Goal: Transaction & Acquisition: Purchase product/service

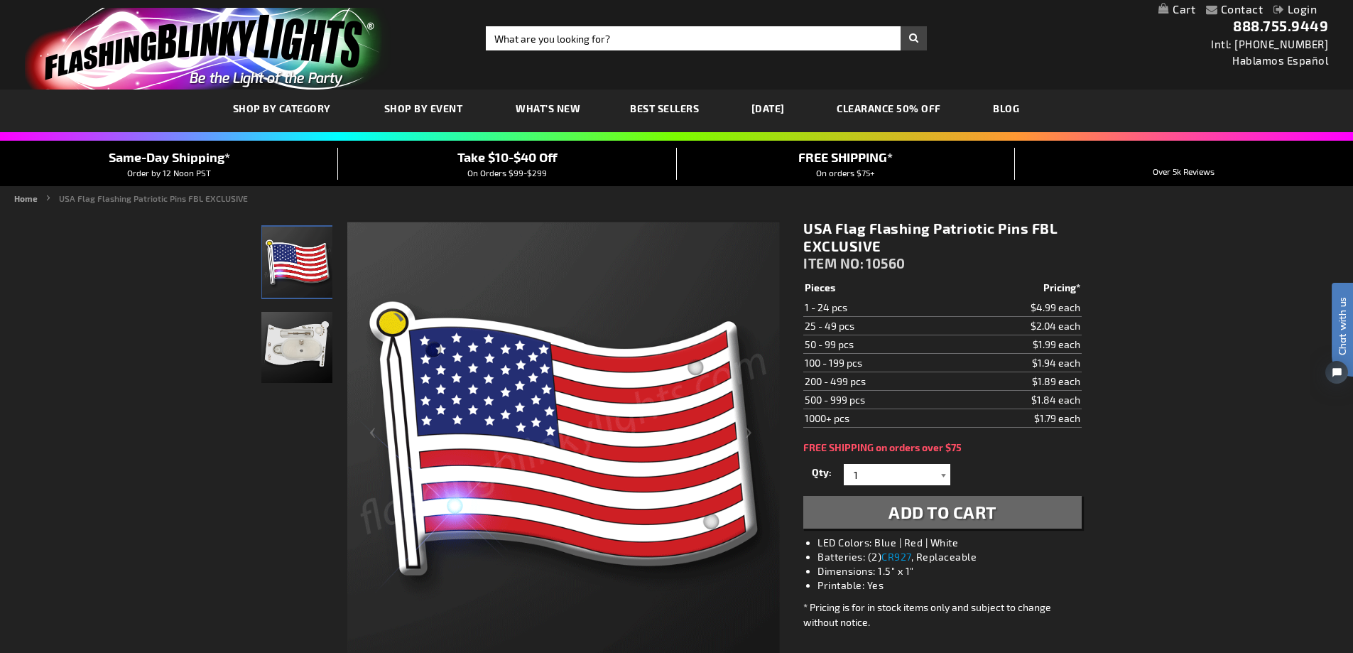
click at [941, 475] on div at bounding box center [943, 474] width 14 height 21
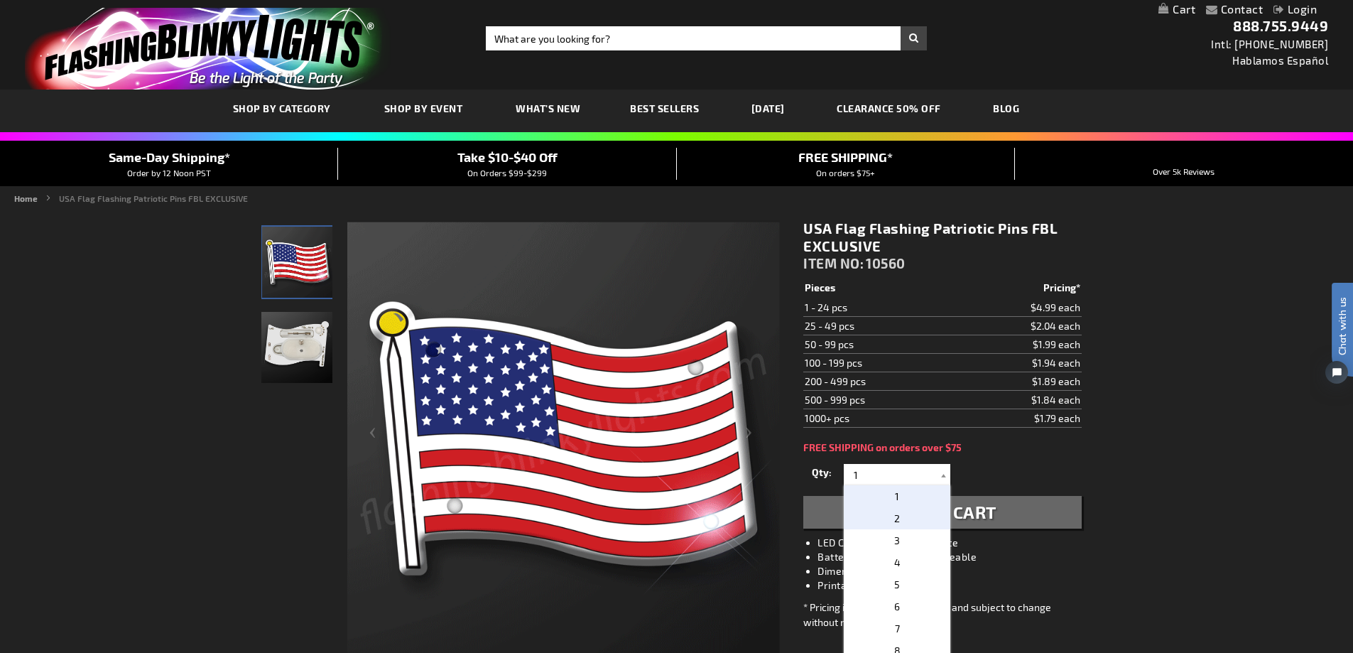
click at [899, 516] on p "2" at bounding box center [897, 518] width 107 height 22
type input "2"
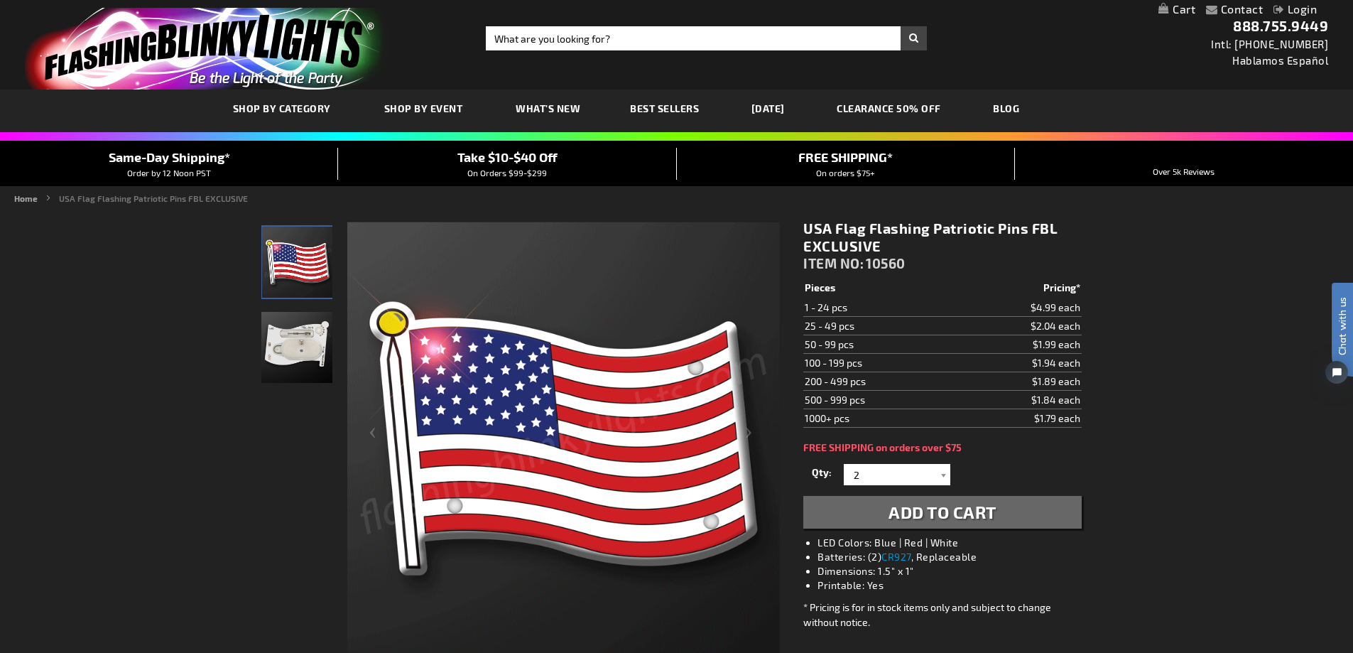
click at [661, 112] on span "Best Sellers" at bounding box center [664, 108] width 69 height 12
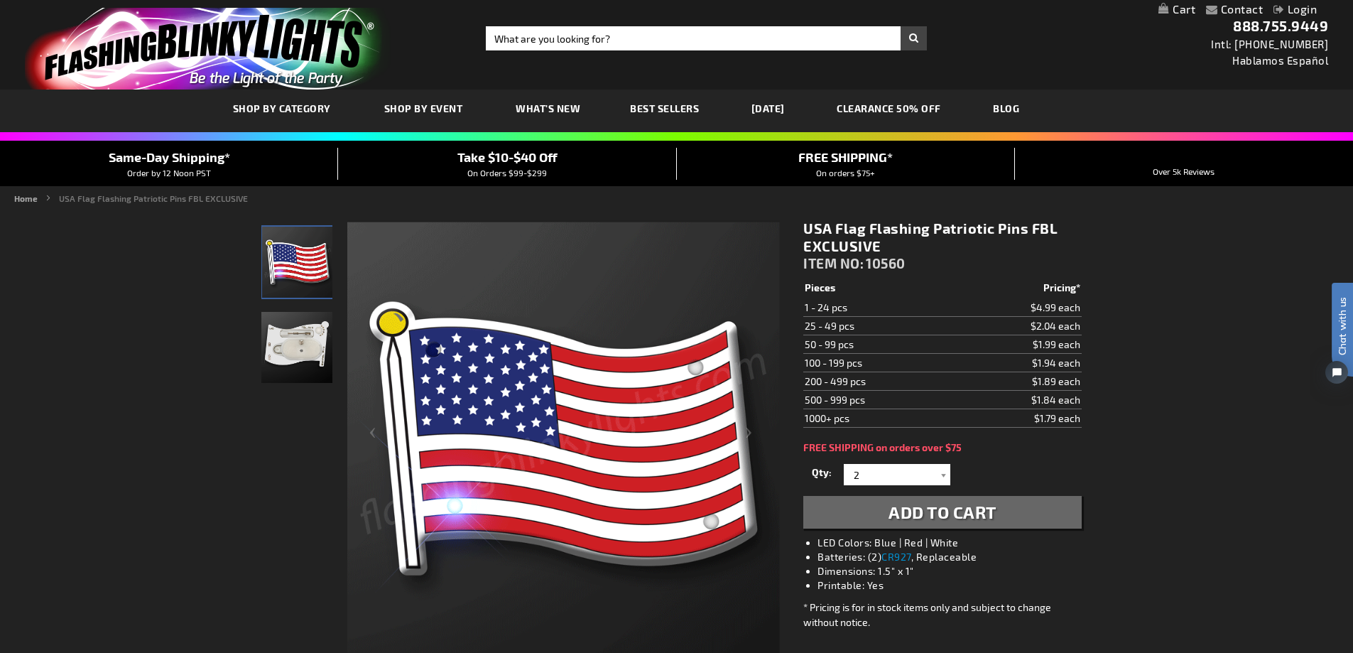
click at [662, 107] on span "Best Sellers" at bounding box center [664, 108] width 69 height 12
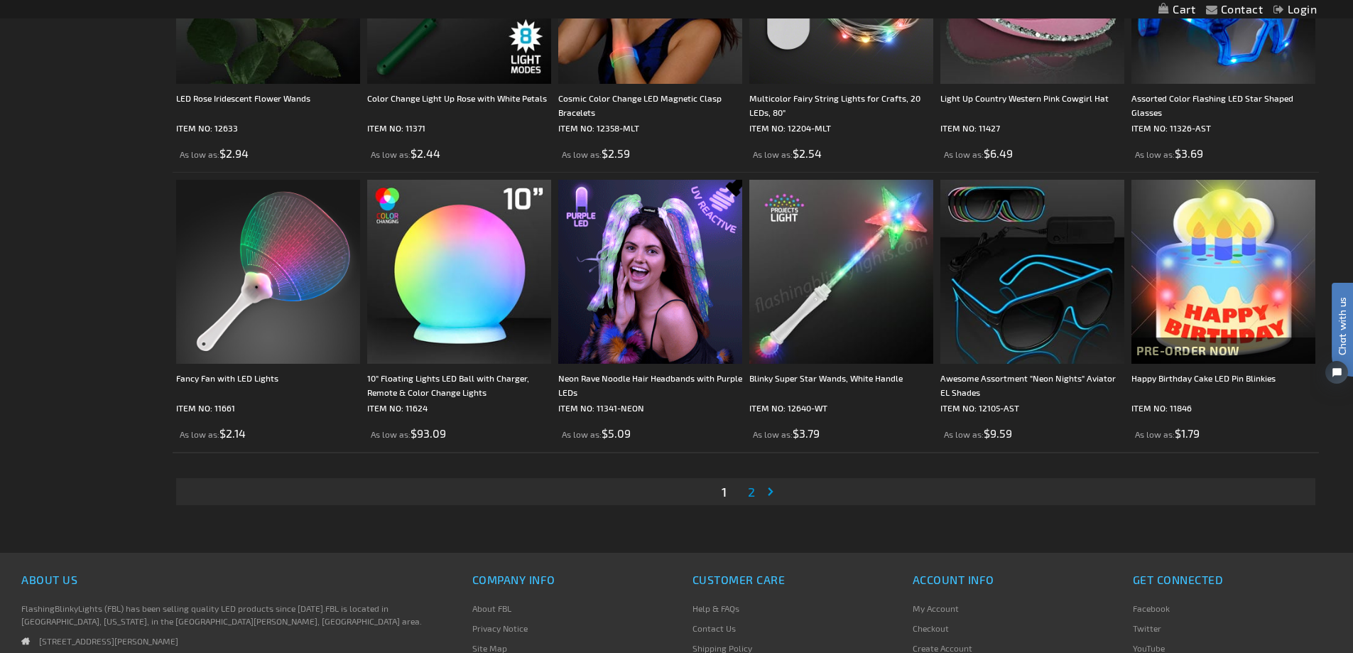
scroll to position [2844, 0]
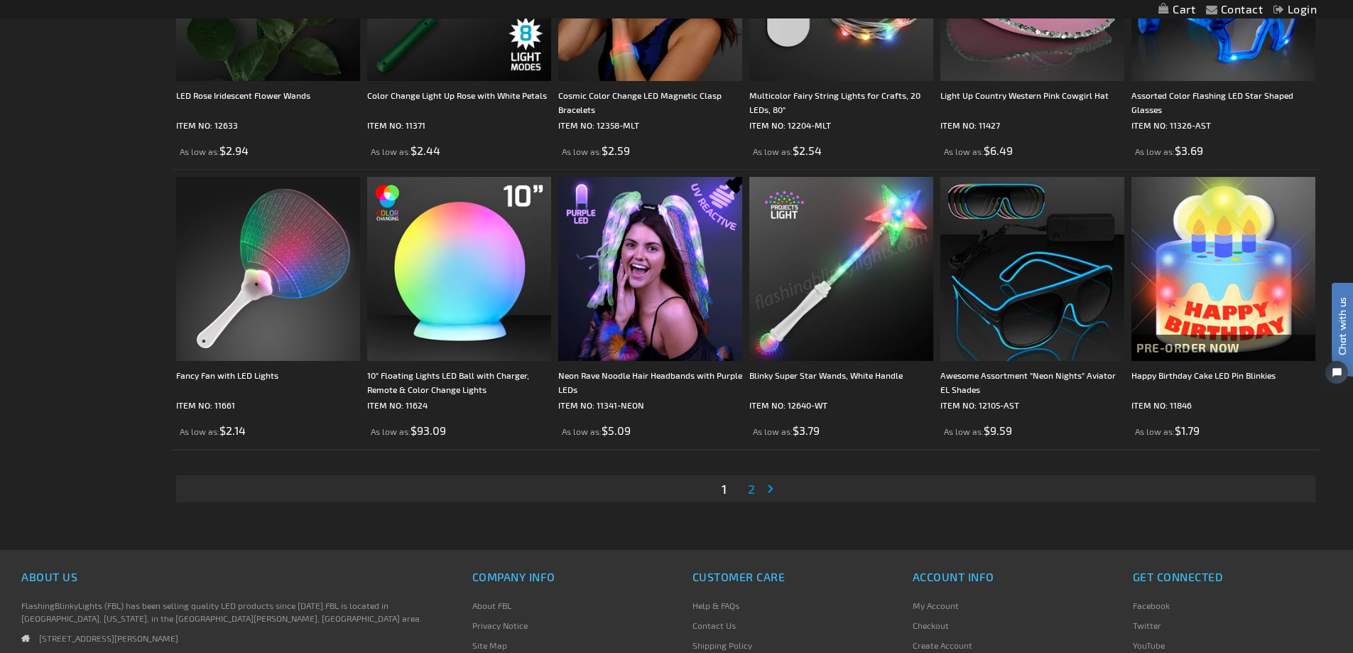
click at [756, 485] on link "Page 2" at bounding box center [751, 488] width 13 height 21
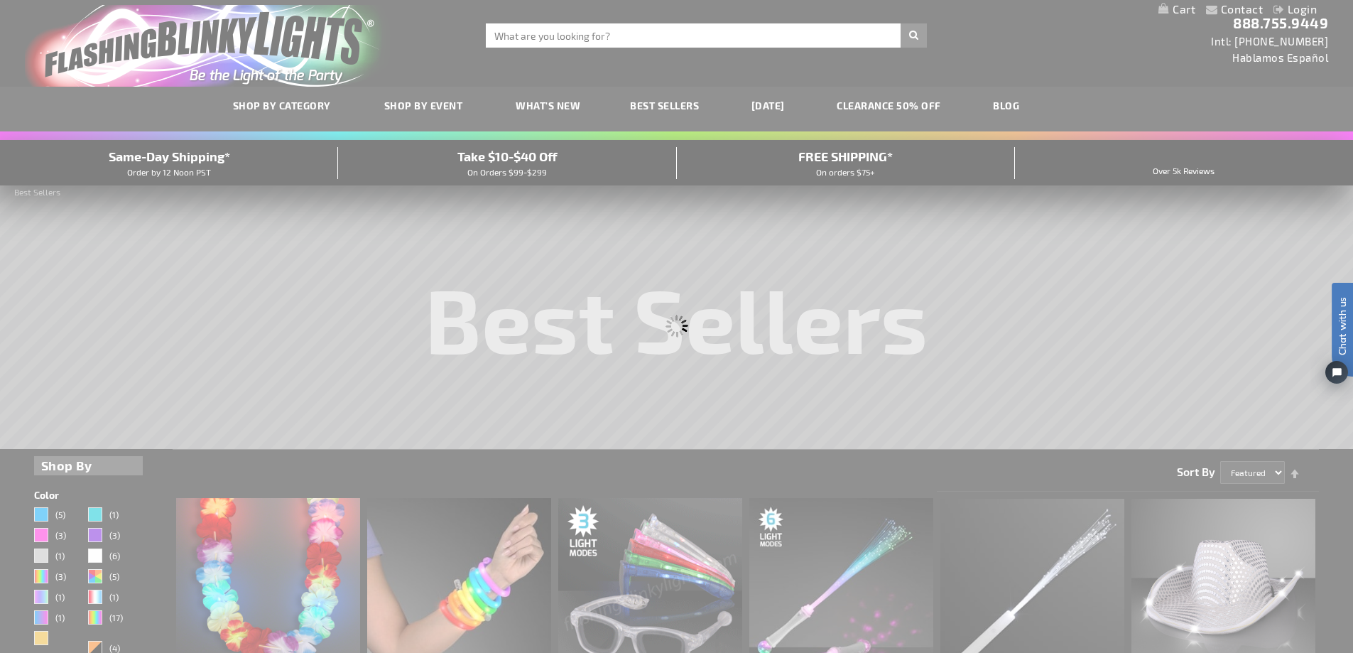
scroll to position [0, 0]
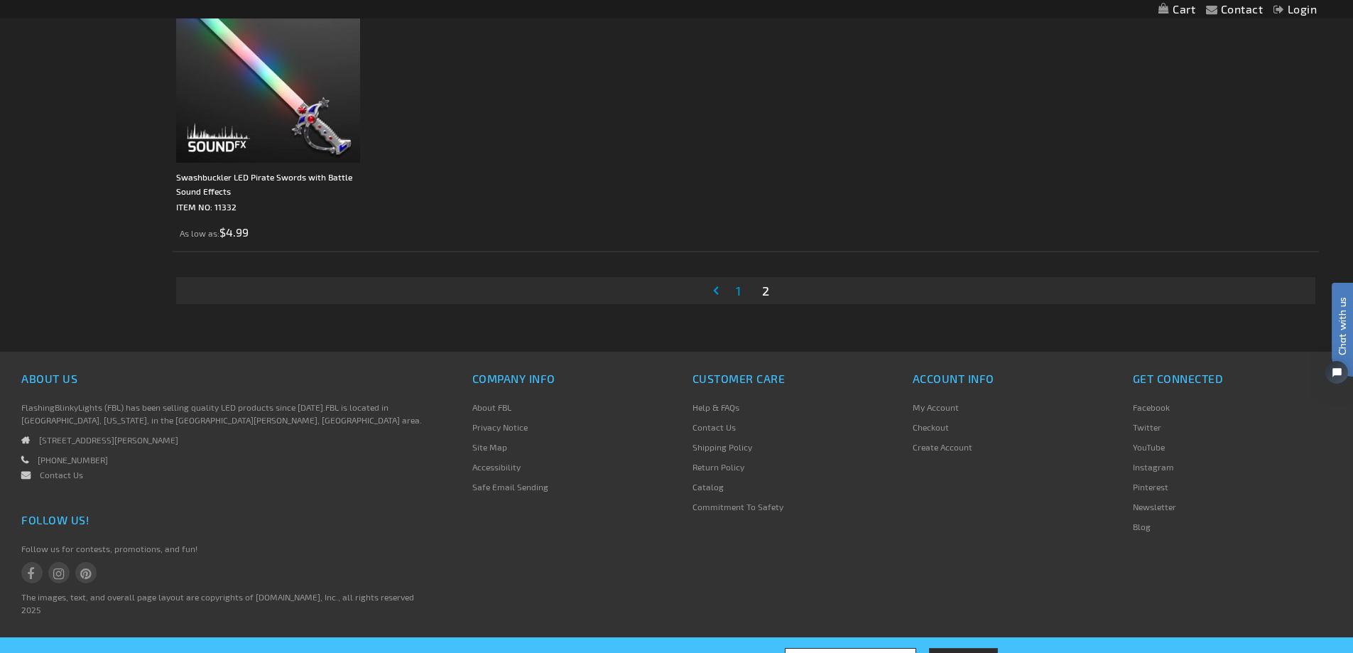
scroll to position [2770, 0]
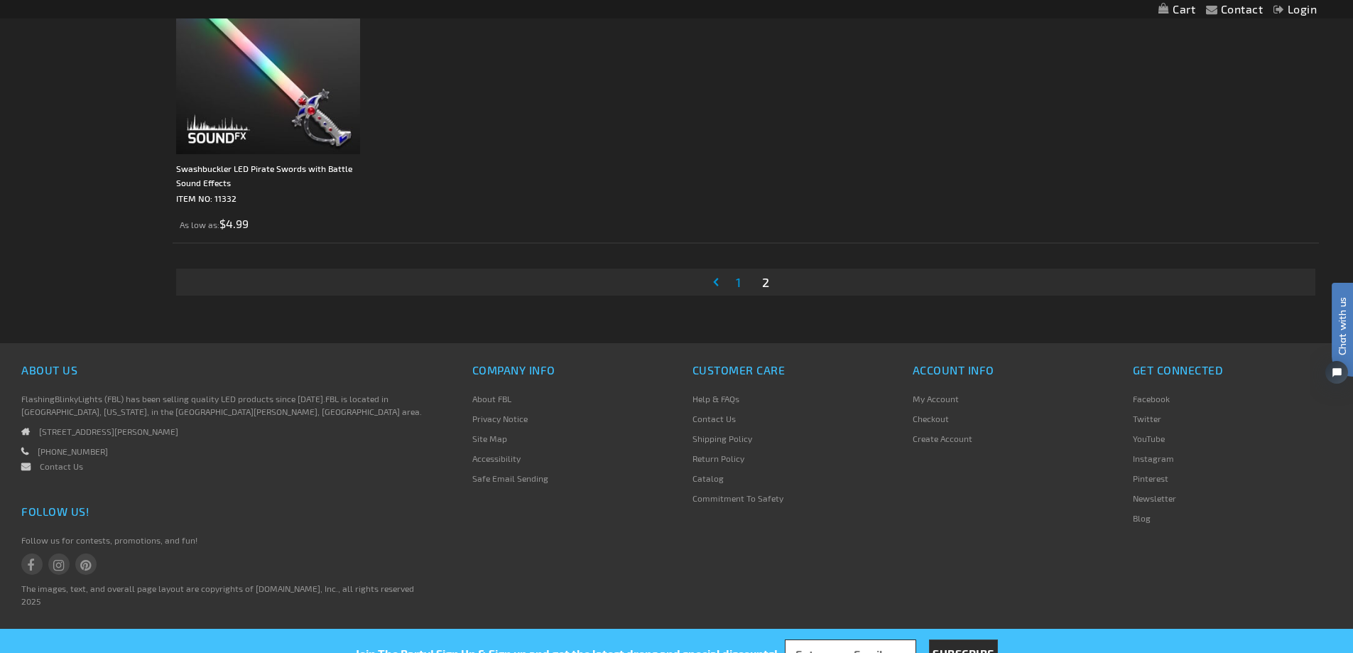
click at [939, 396] on link "My Account" at bounding box center [936, 399] width 46 height 10
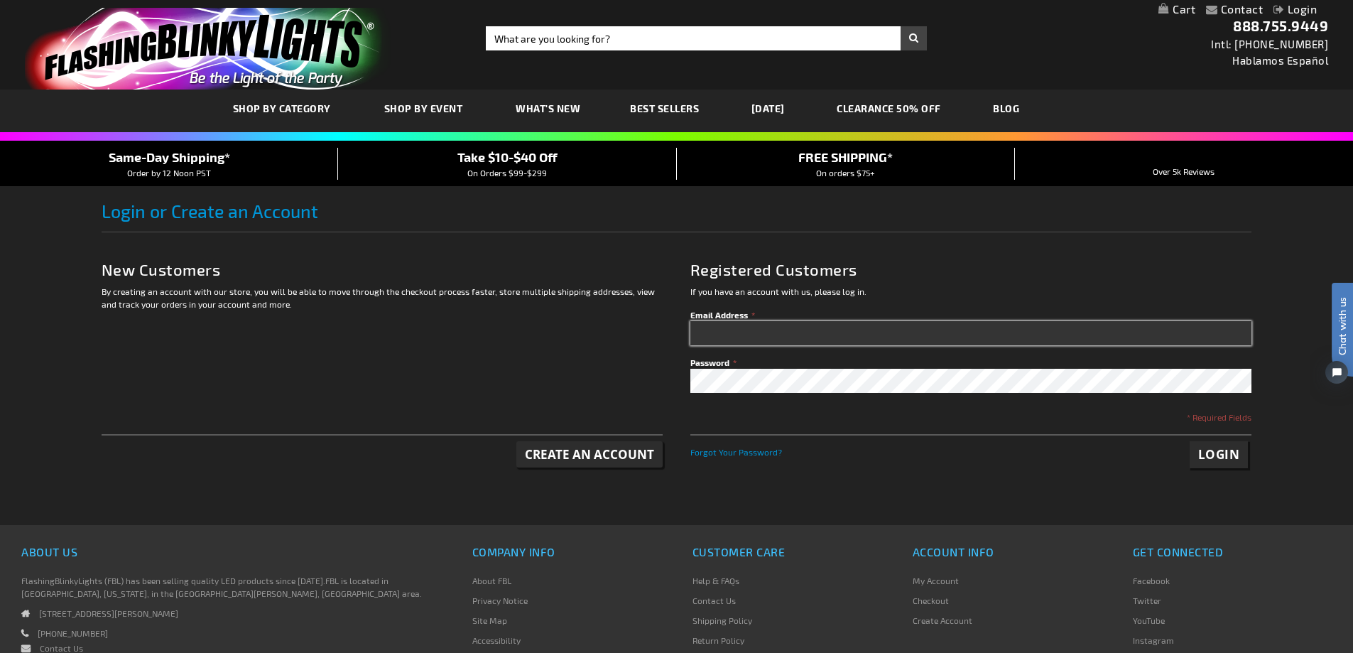
click at [713, 336] on input "Email Address" at bounding box center [970, 333] width 561 height 24
type input "[EMAIL_ADDRESS][DOMAIN_NAME]"
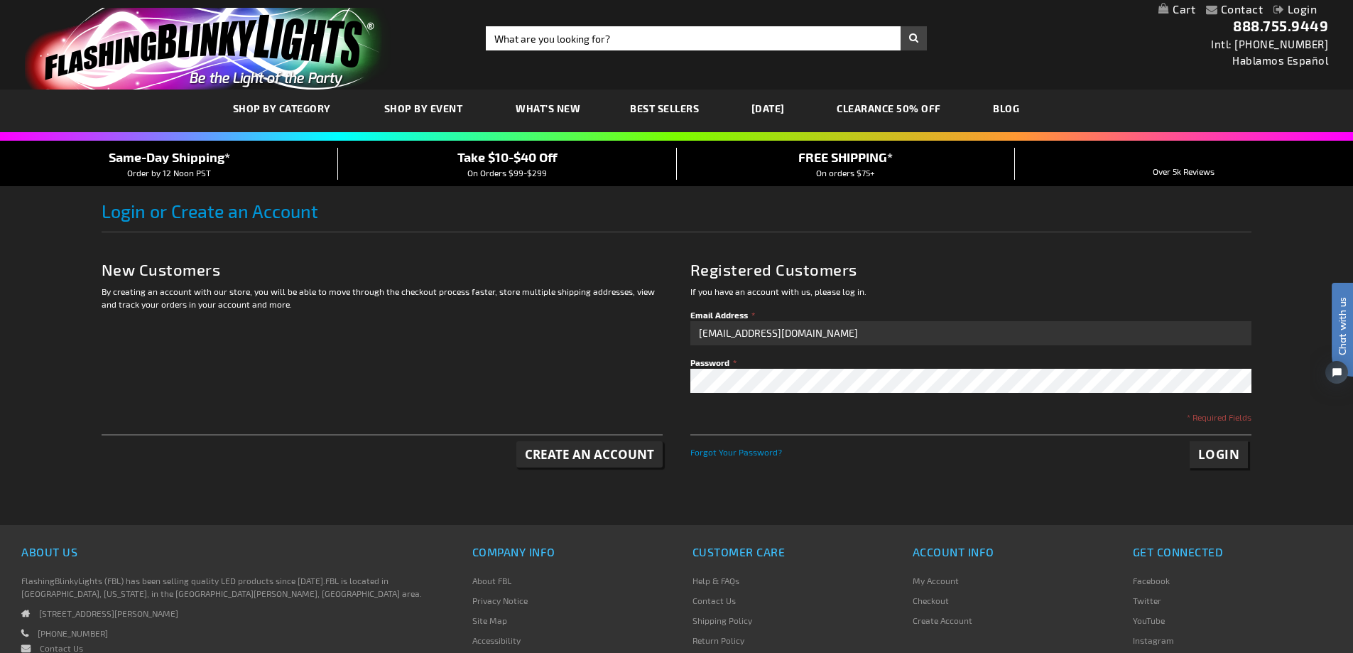
click at [599, 451] on span "Create an Account" at bounding box center [589, 454] width 129 height 16
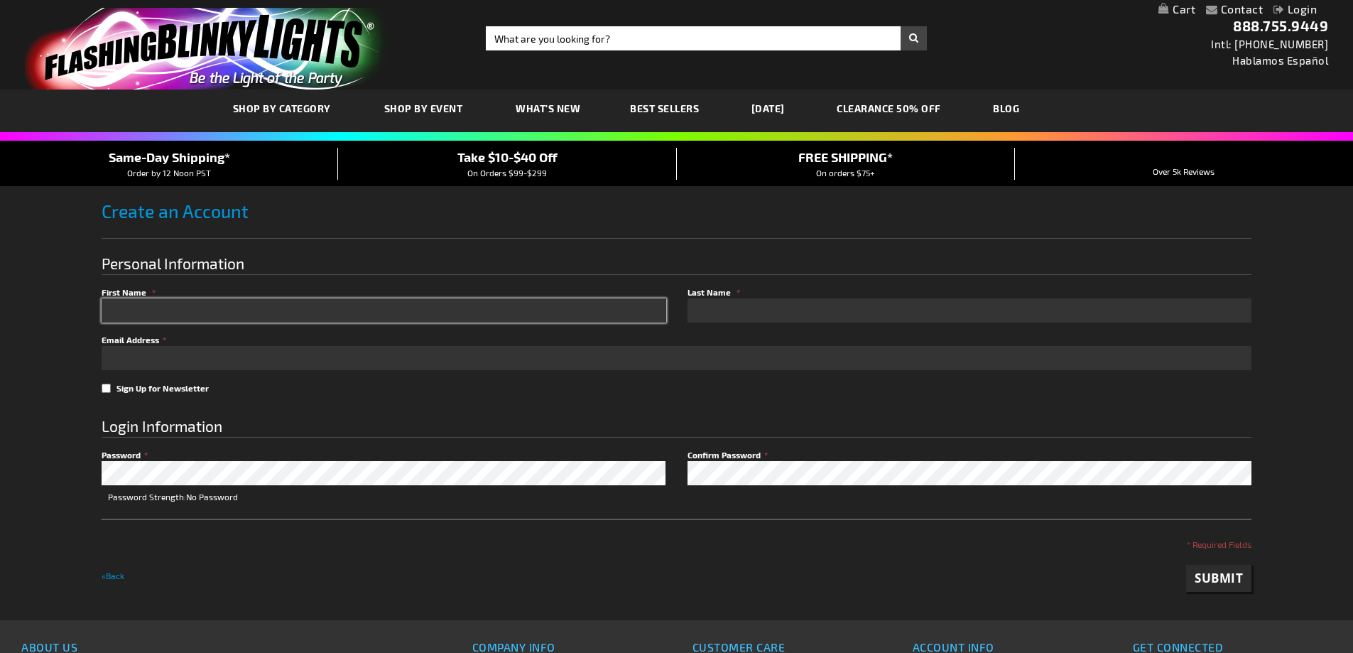
click at [205, 305] on input "First Name" at bounding box center [384, 310] width 565 height 24
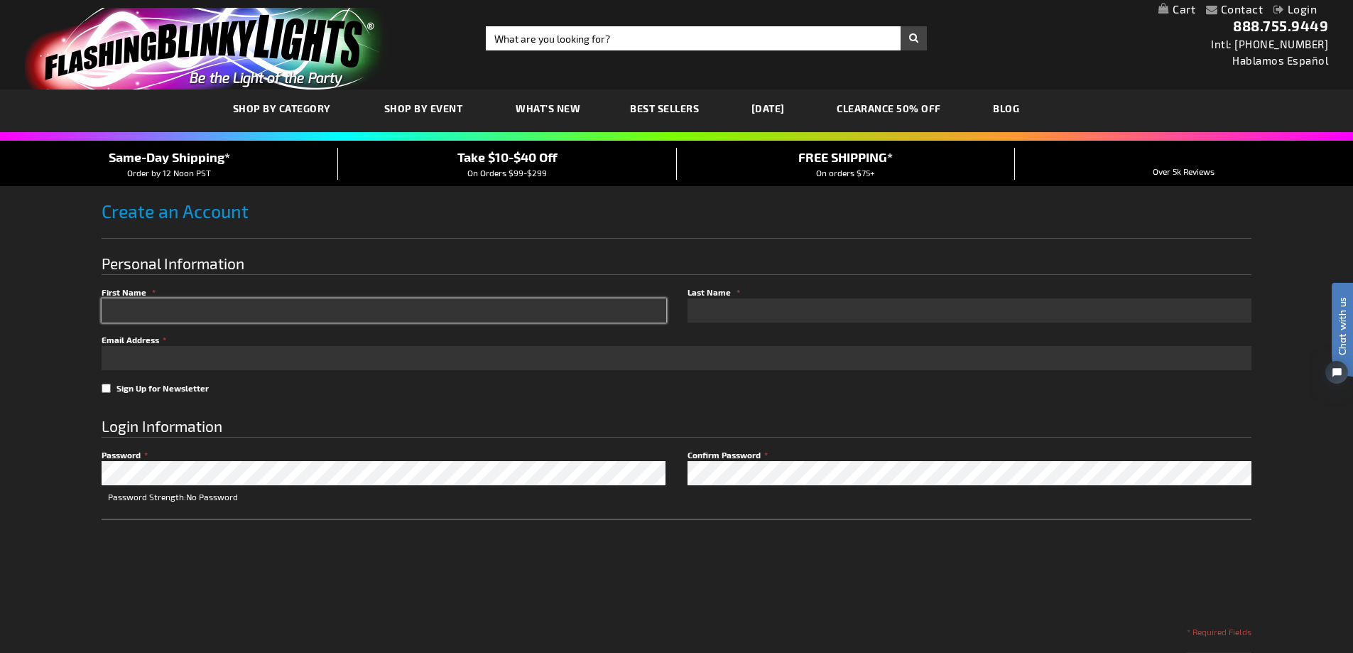
click at [178, 301] on input "First Name" at bounding box center [384, 310] width 565 height 24
type input "lewis"
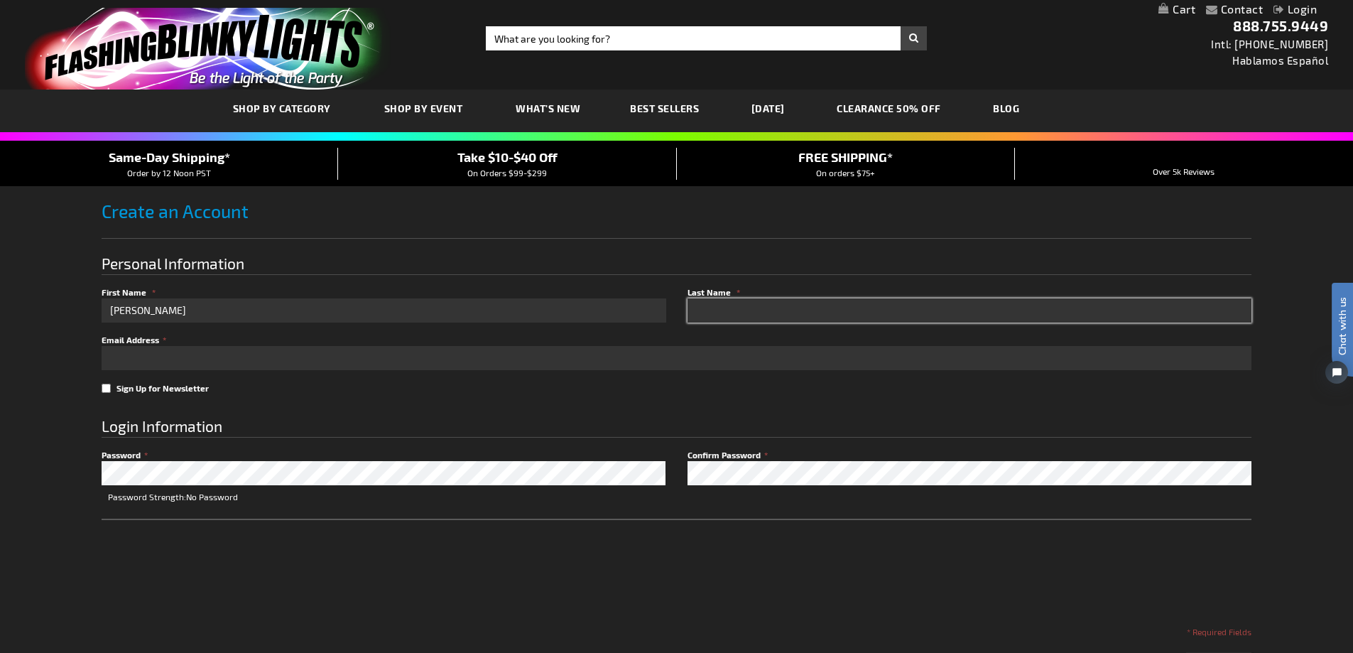
type input "dagresto"
type input "mdagresto@gmail.com"
checkbox input "true"
click at [656, 107] on span "Best Sellers" at bounding box center [664, 108] width 69 height 12
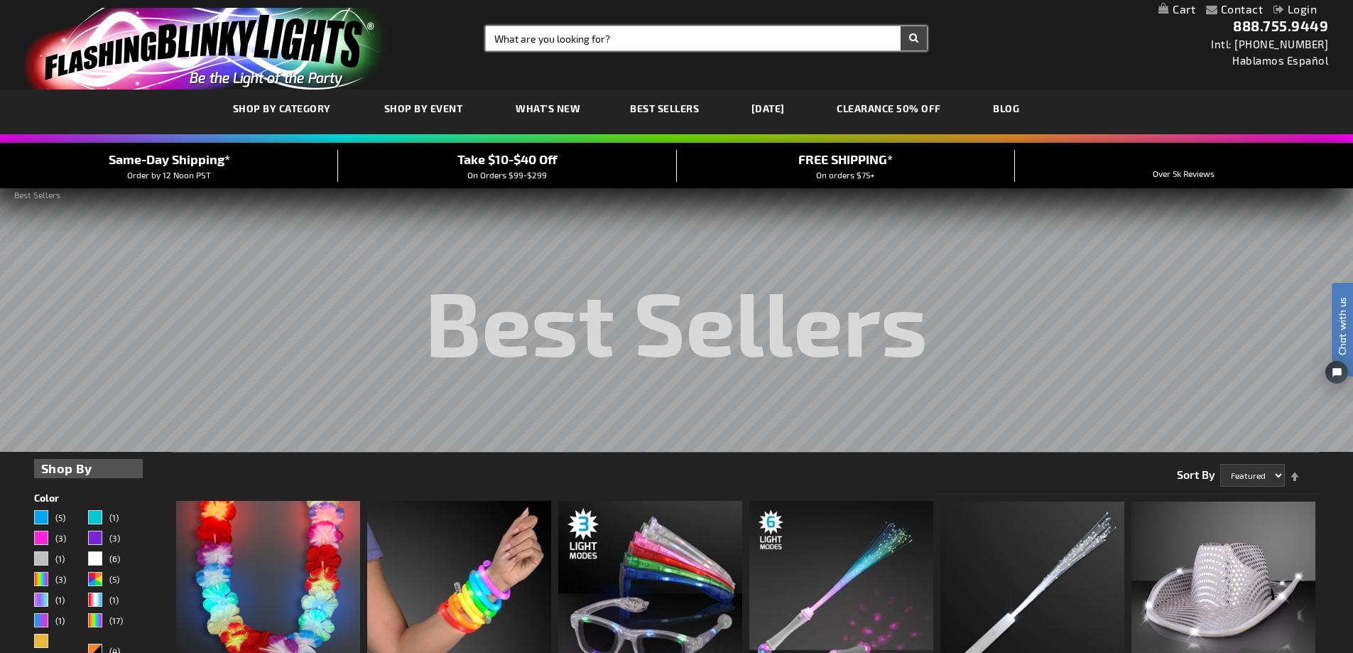
click at [628, 36] on input "Search" at bounding box center [706, 38] width 441 height 24
click at [911, 34] on button "Search" at bounding box center [914, 38] width 26 height 24
click at [537, 39] on input "blinkies" at bounding box center [706, 38] width 441 height 24
type input "blinkies"
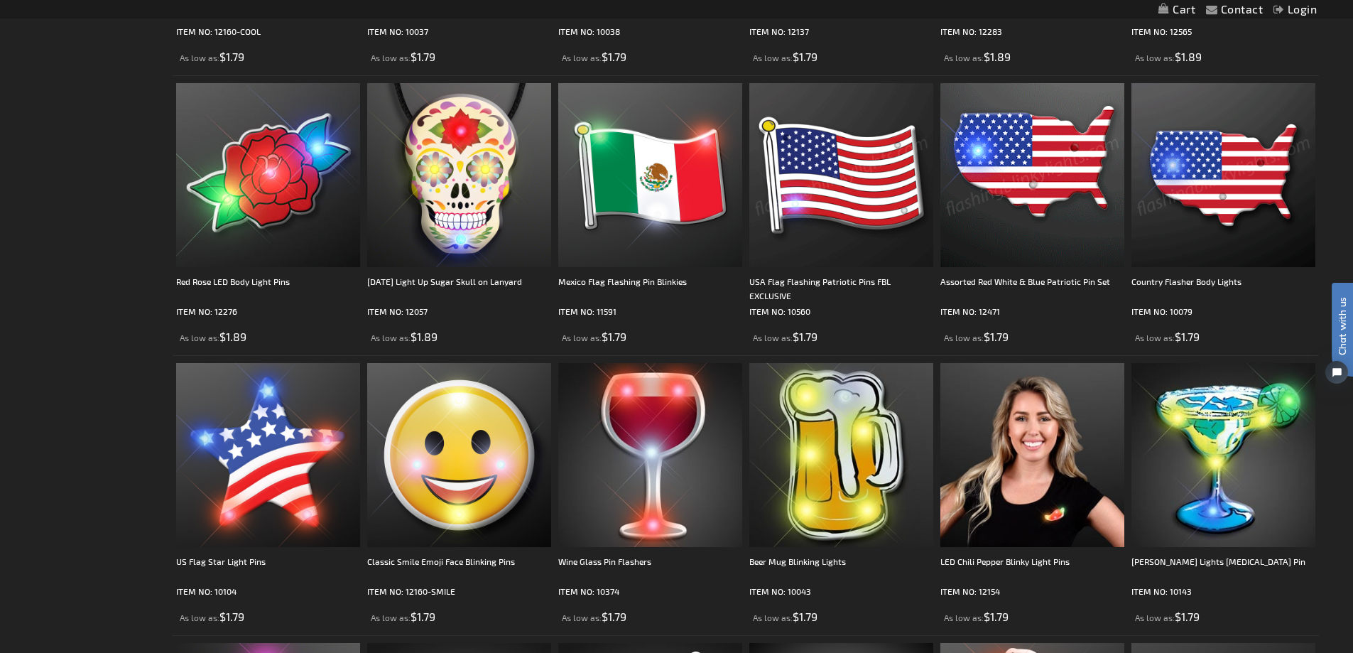
scroll to position [1066, 0]
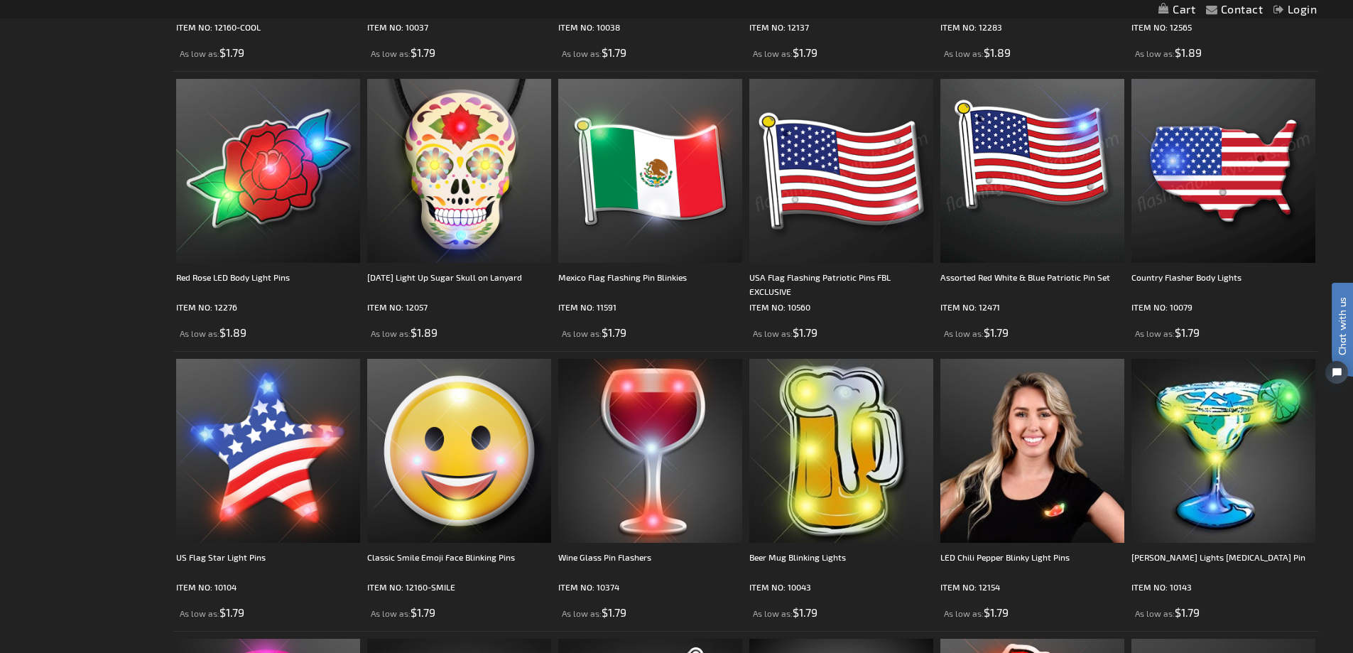
click at [831, 168] on img at bounding box center [841, 171] width 184 height 184
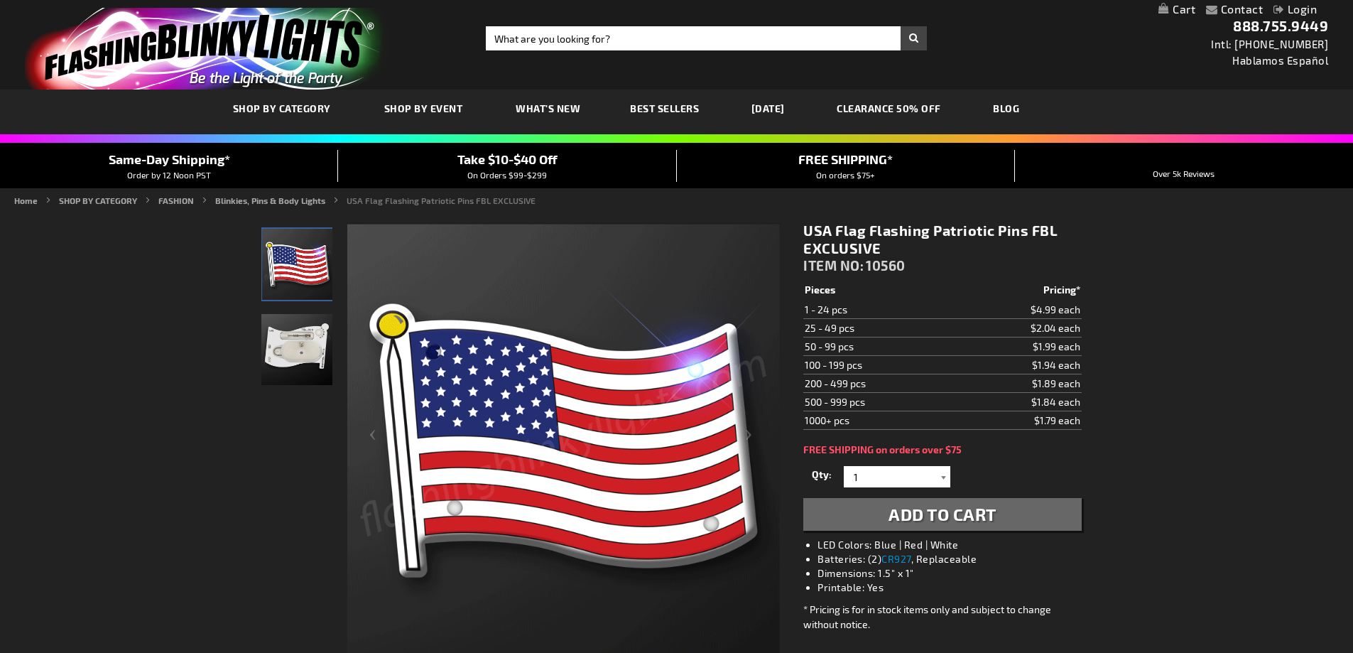
click at [945, 479] on div at bounding box center [943, 476] width 14 height 21
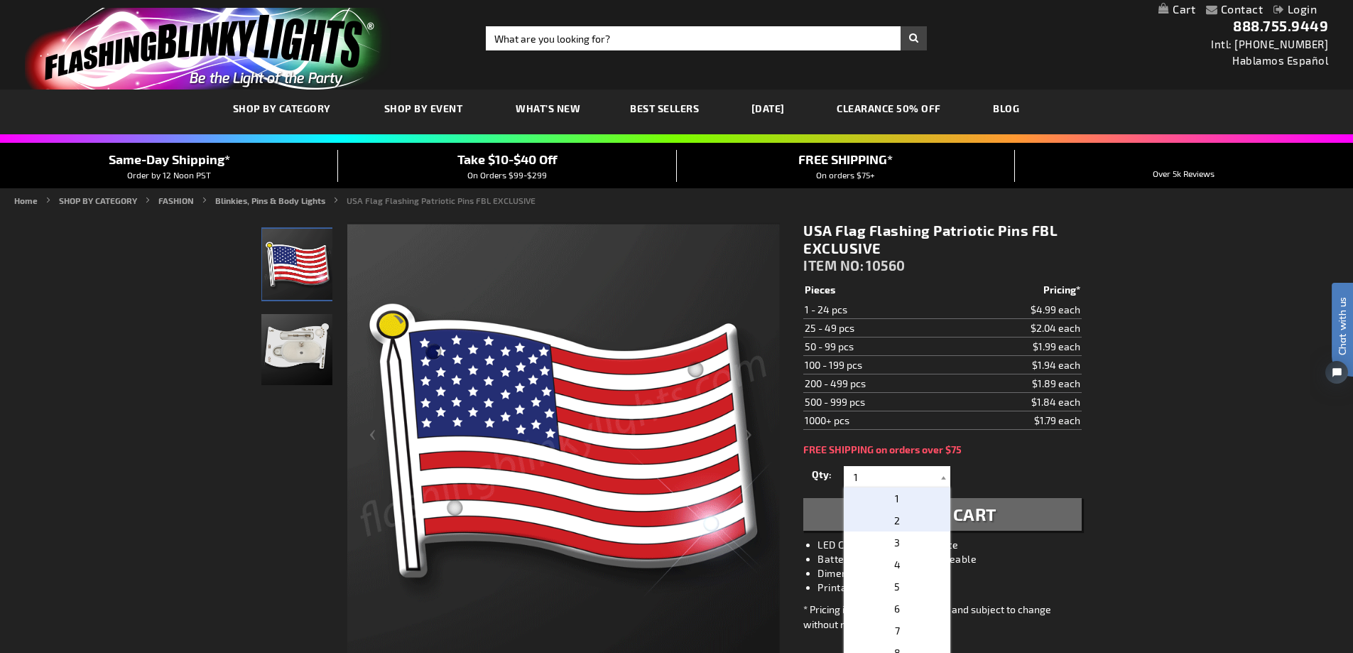
click at [900, 517] on p "2" at bounding box center [897, 520] width 107 height 22
type input "2"
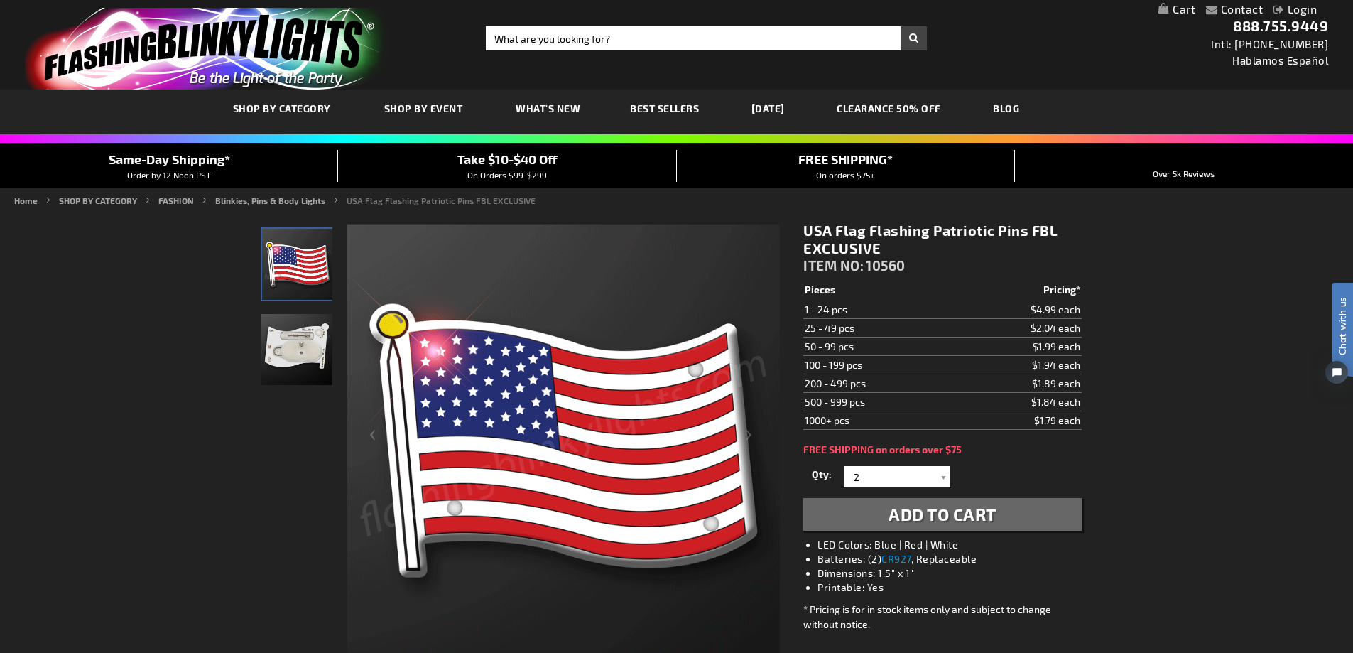
click at [914, 506] on span "Add to Cart" at bounding box center [943, 514] width 108 height 21
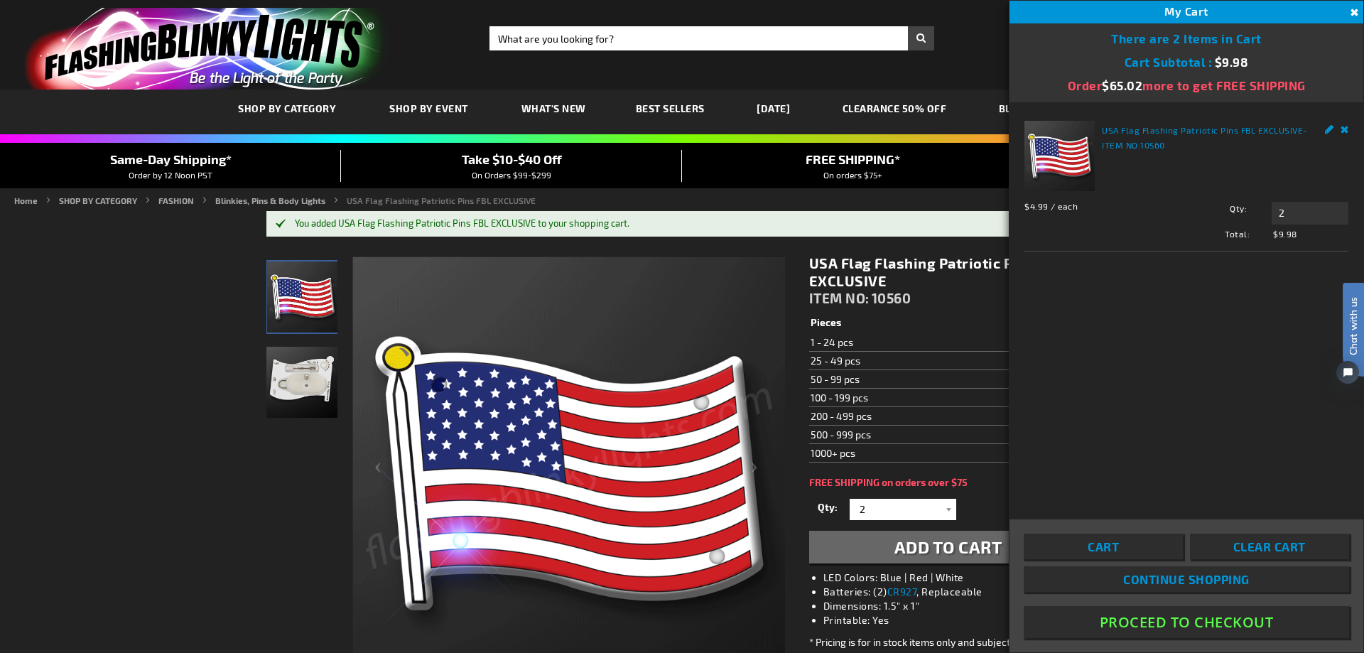
click at [687, 283] on img at bounding box center [568, 472] width 433 height 433
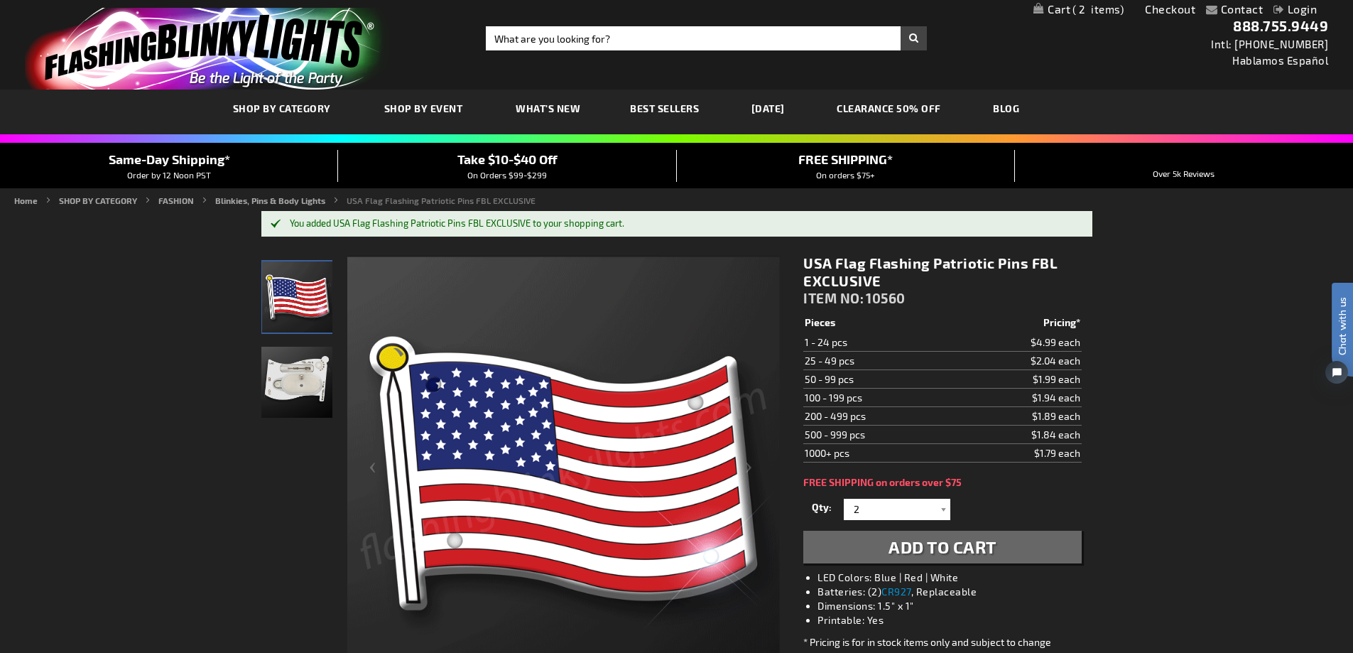
click at [690, 273] on img at bounding box center [563, 472] width 433 height 433
click at [693, 271] on img at bounding box center [563, 472] width 433 height 433
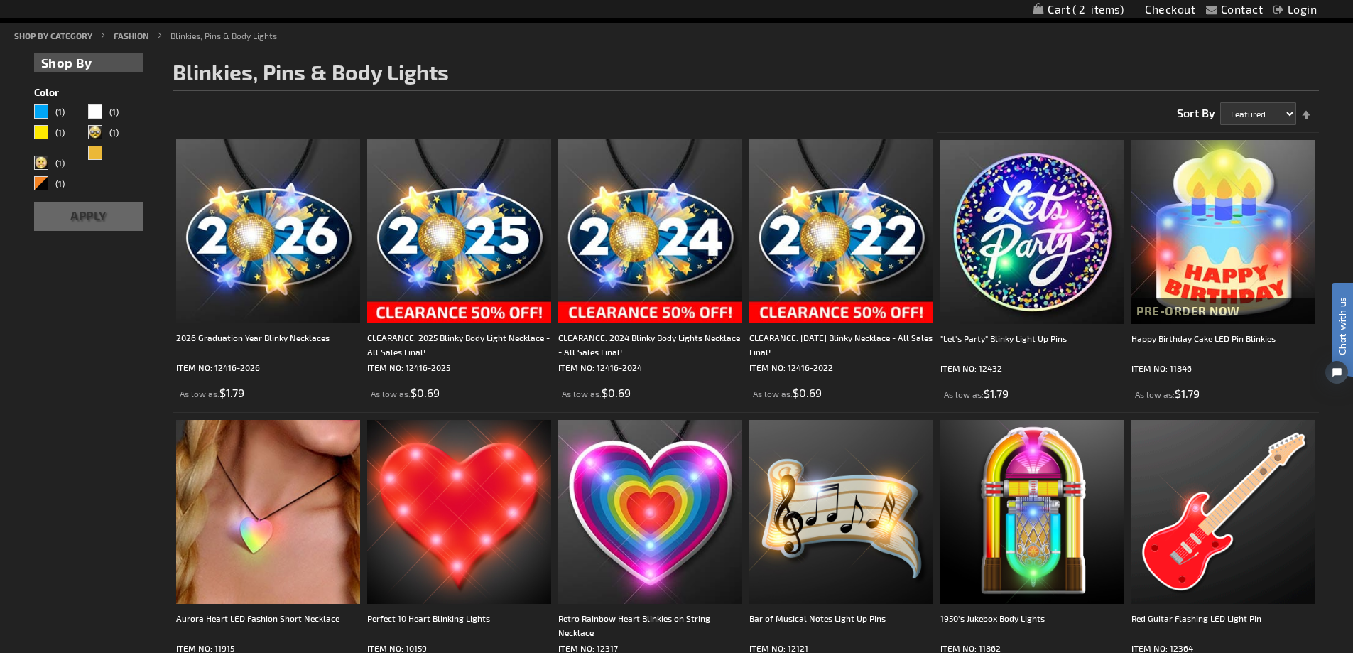
scroll to position [213, 0]
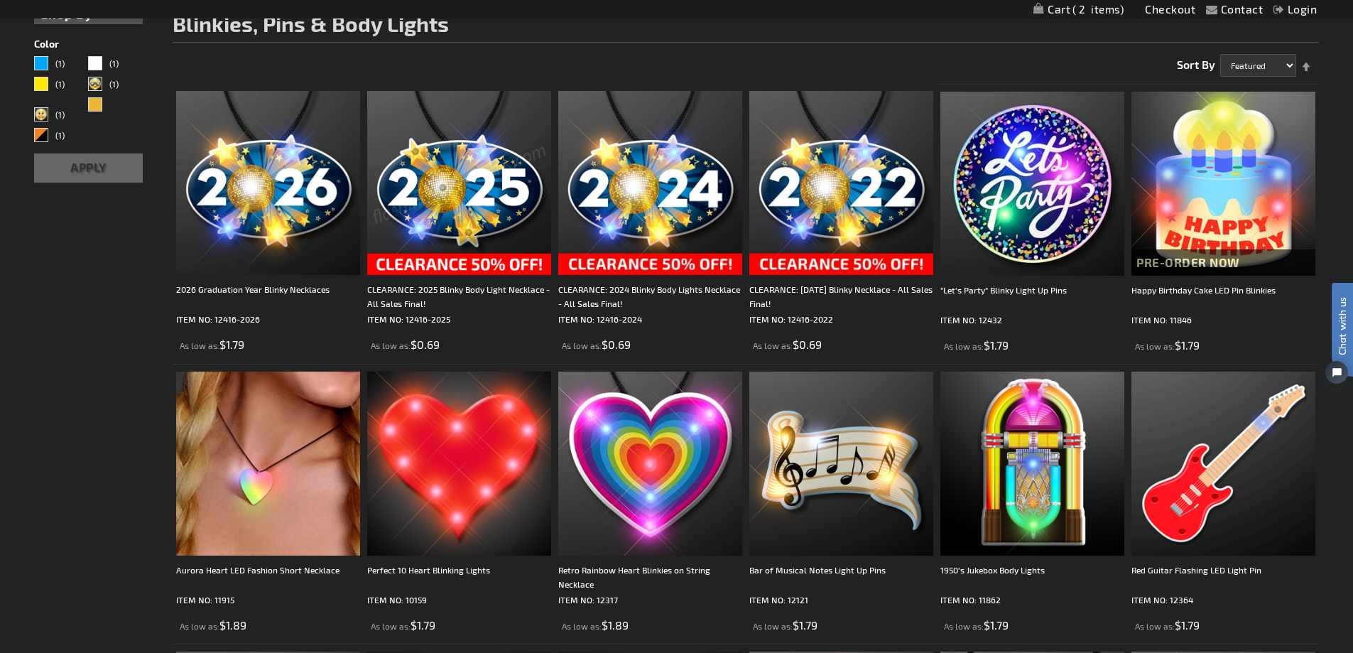
click at [472, 195] on img at bounding box center [459, 183] width 184 height 184
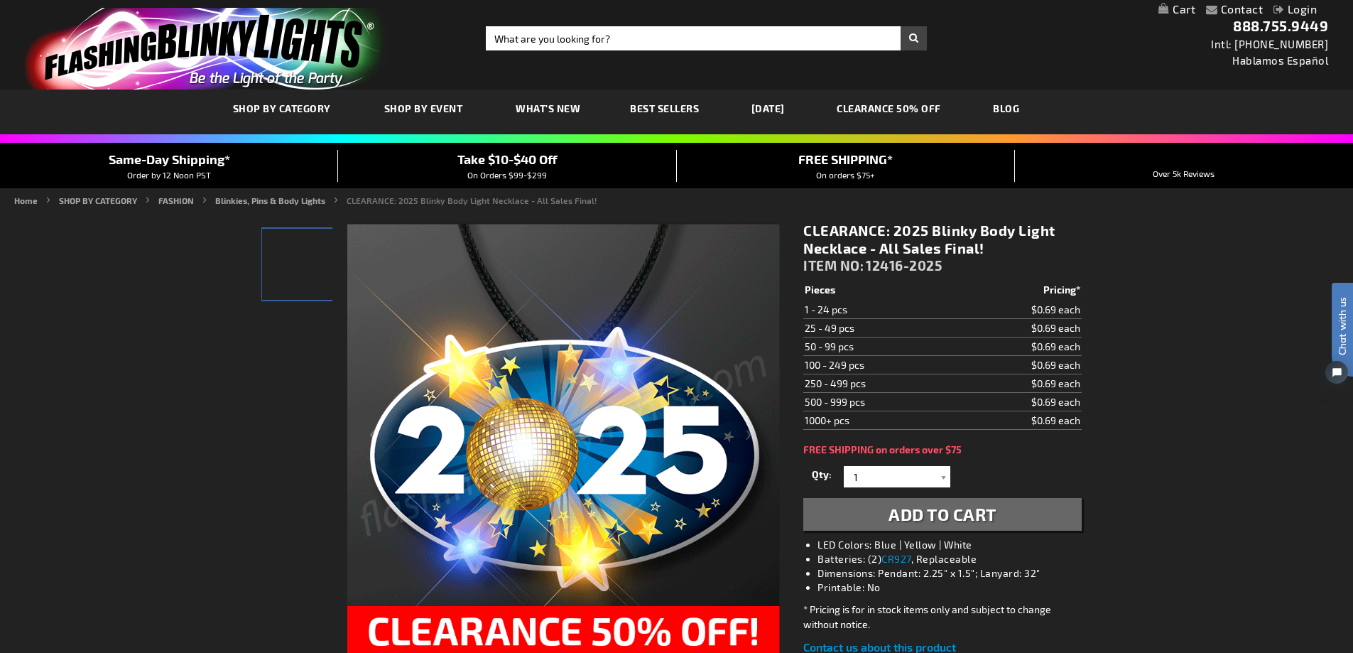
click at [960, 507] on span "Add to Cart" at bounding box center [943, 514] width 108 height 21
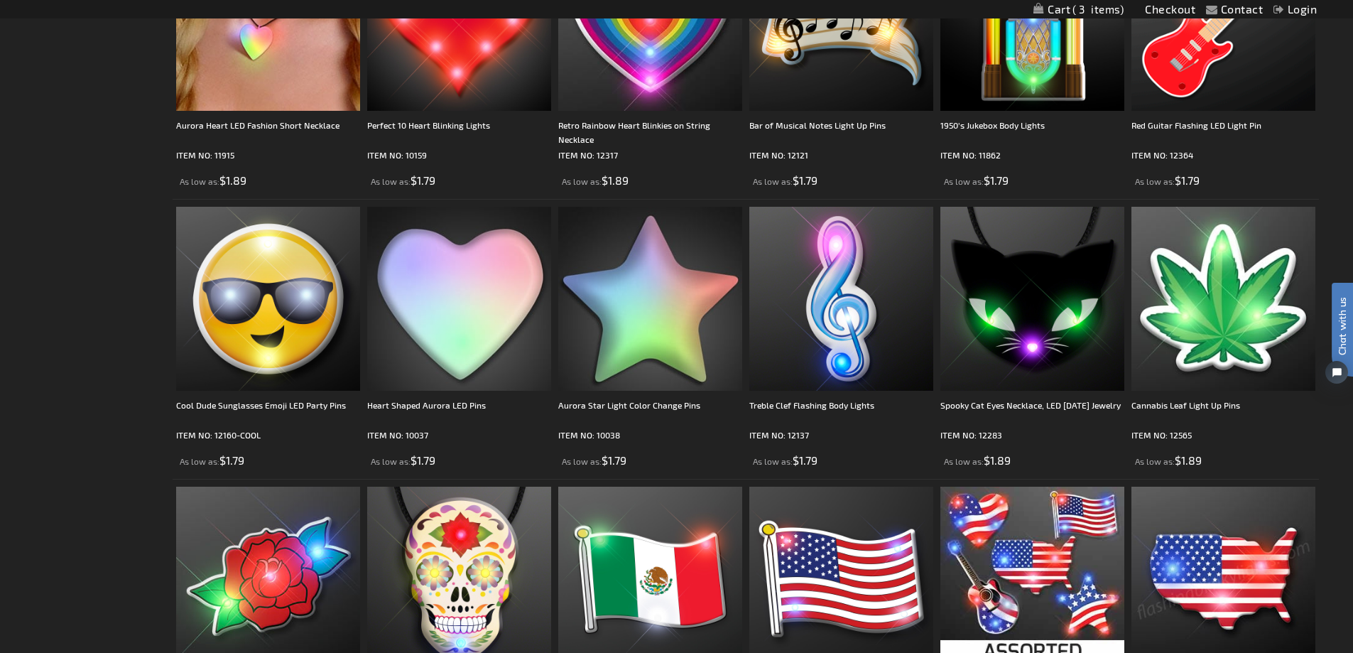
scroll to position [710, 0]
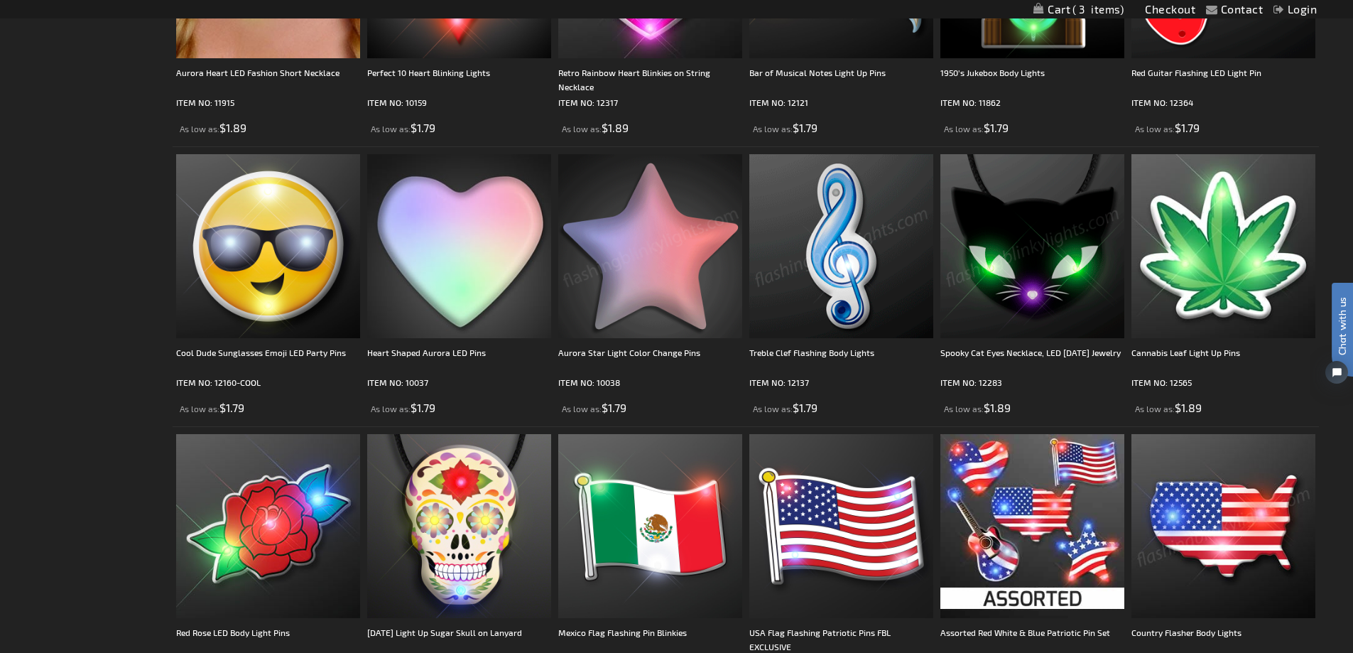
click at [1023, 240] on img at bounding box center [1033, 246] width 184 height 184
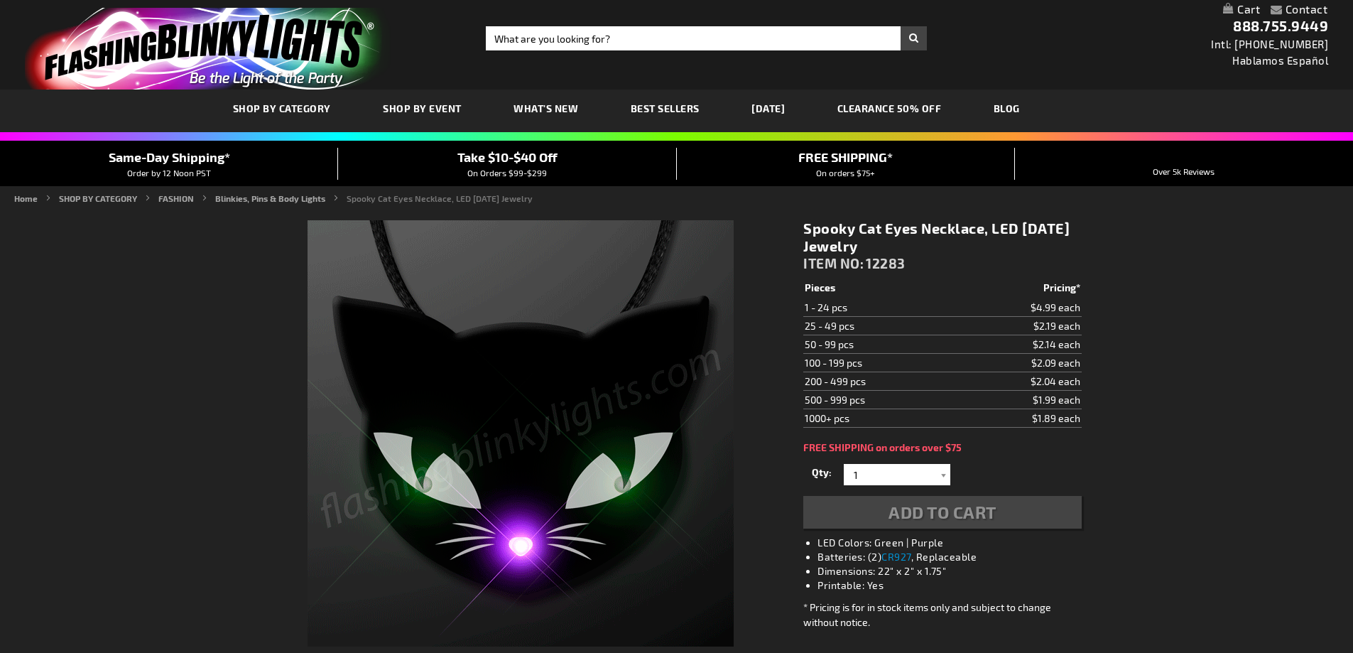
click at [927, 507] on div "Add to Cart" at bounding box center [942, 512] width 278 height 33
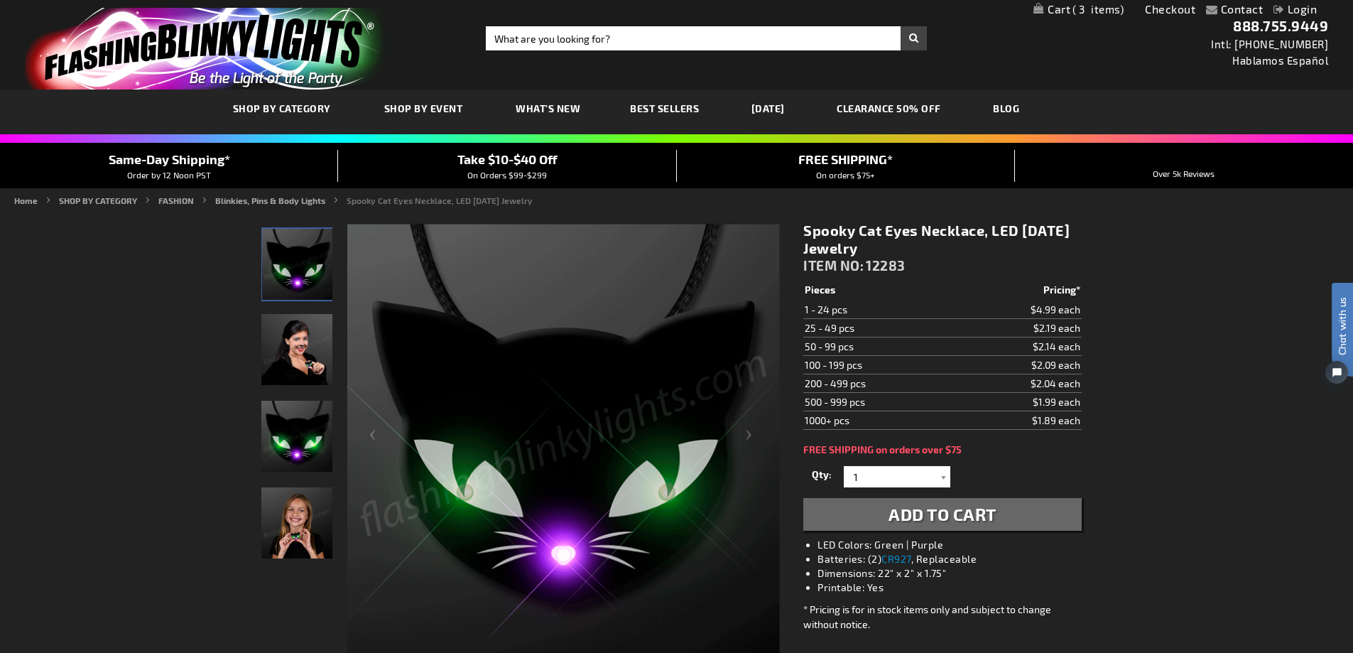
click at [889, 107] on link "CLEARANCE 50% OFF" at bounding box center [889, 109] width 126 height 48
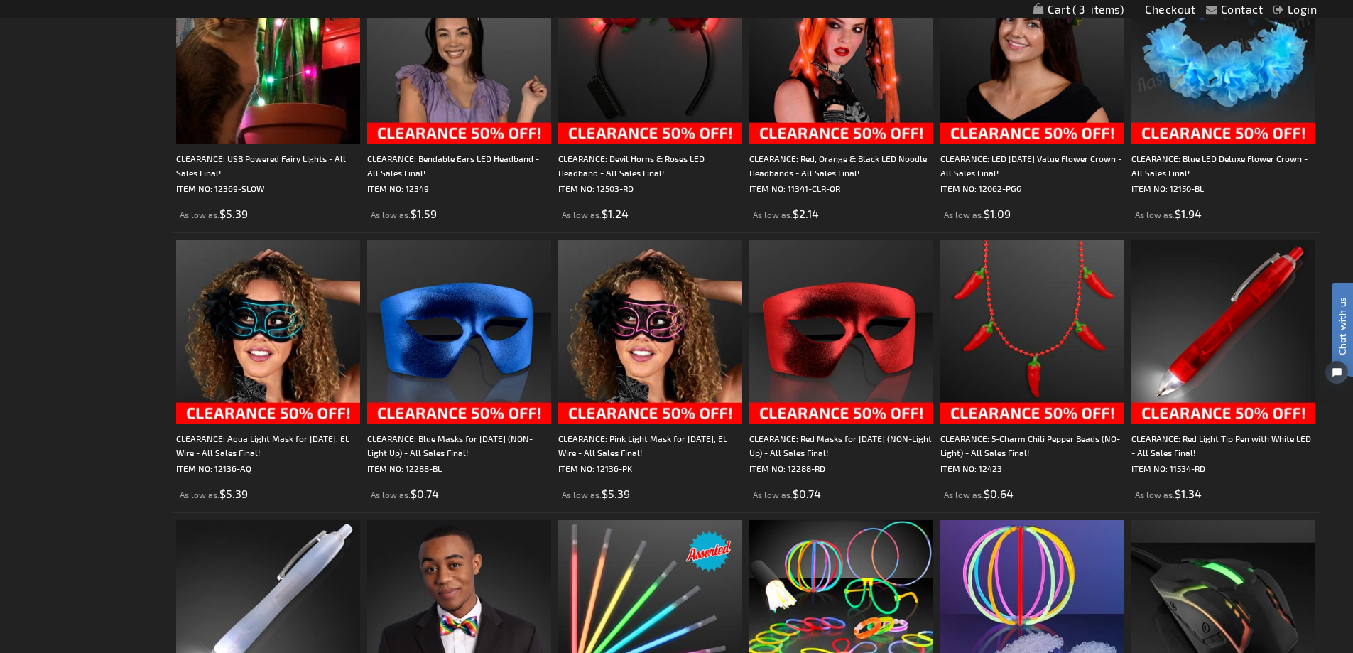
scroll to position [1208, 0]
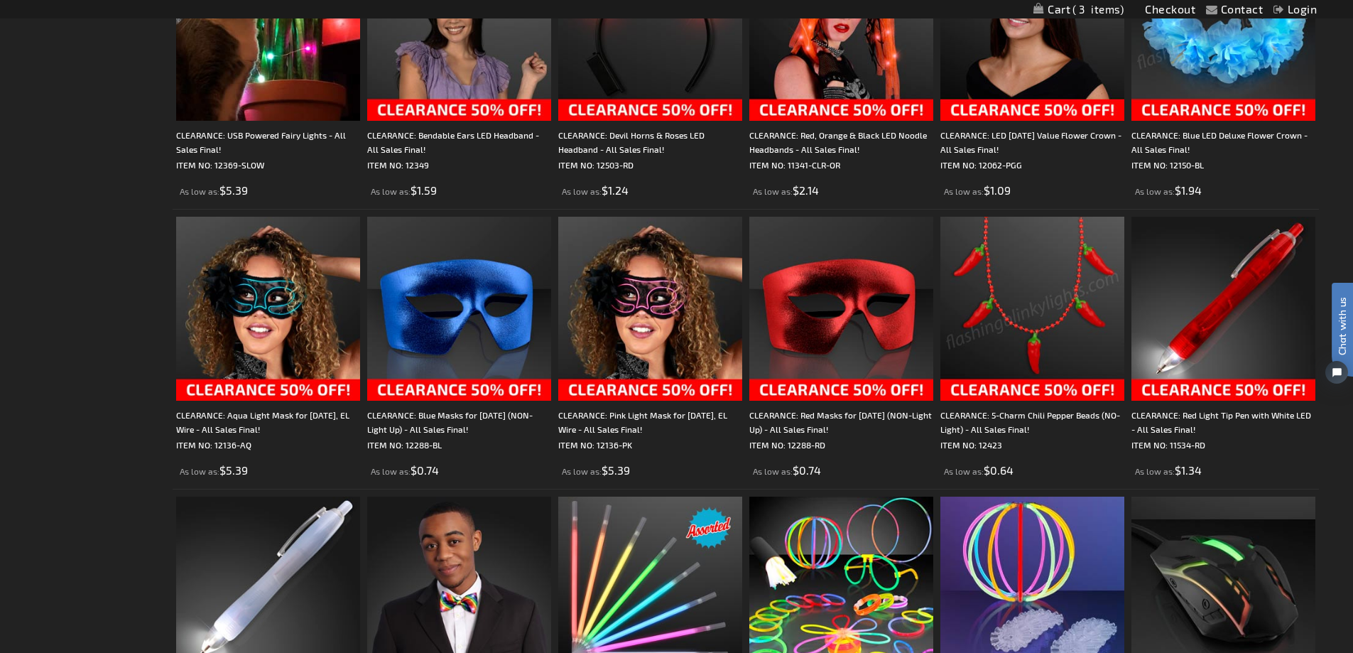
click at [1045, 323] on img at bounding box center [1033, 309] width 184 height 184
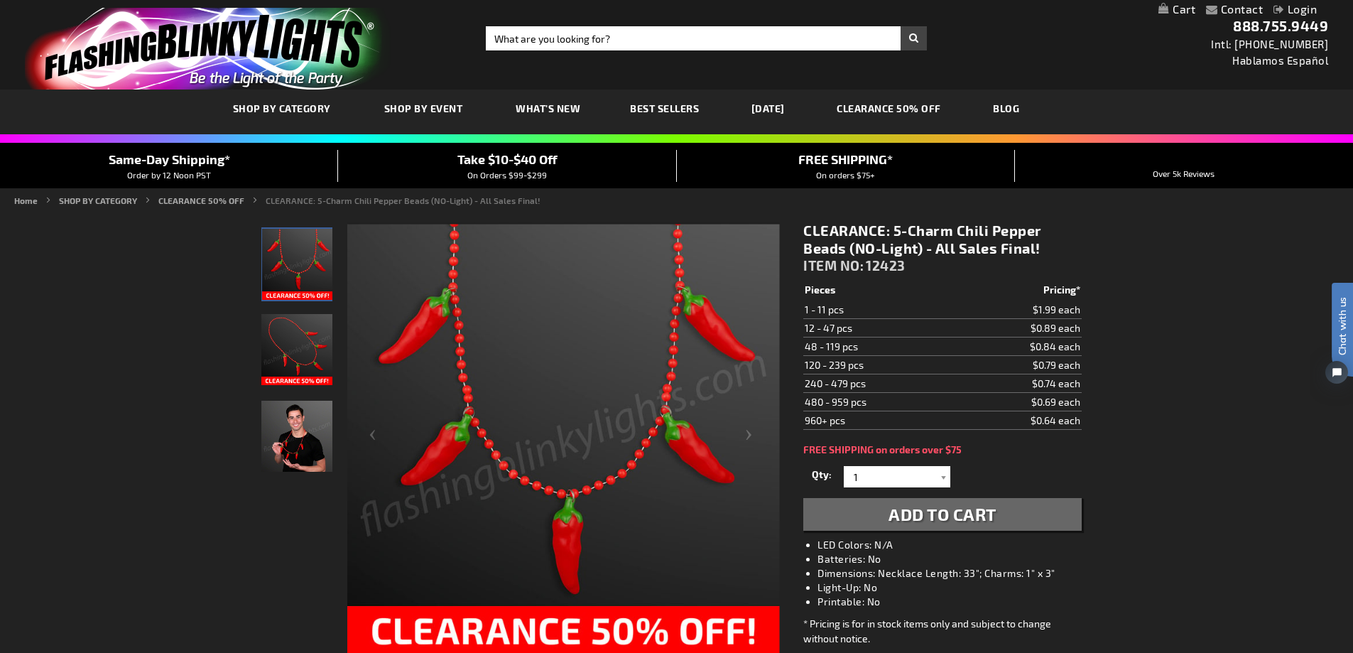
click at [910, 507] on span "Add to Cart" at bounding box center [943, 514] width 108 height 21
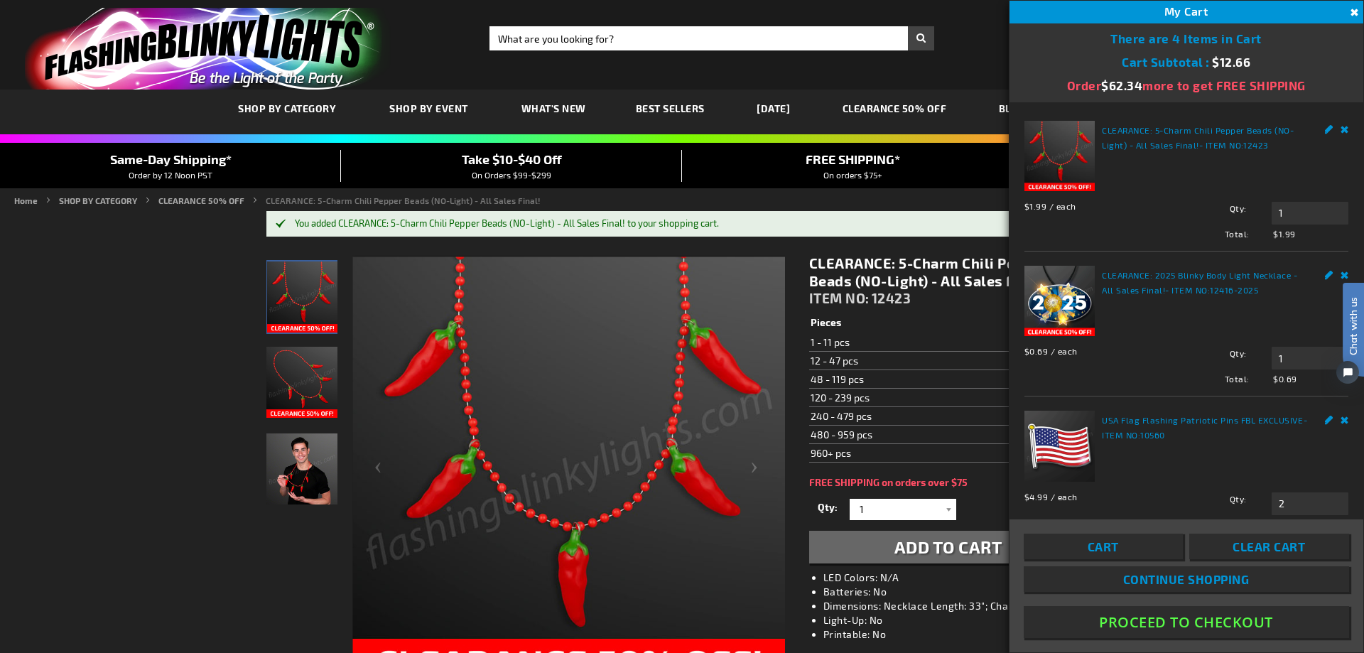
click at [1148, 622] on button "Proceed To Checkout" at bounding box center [1186, 622] width 325 height 32
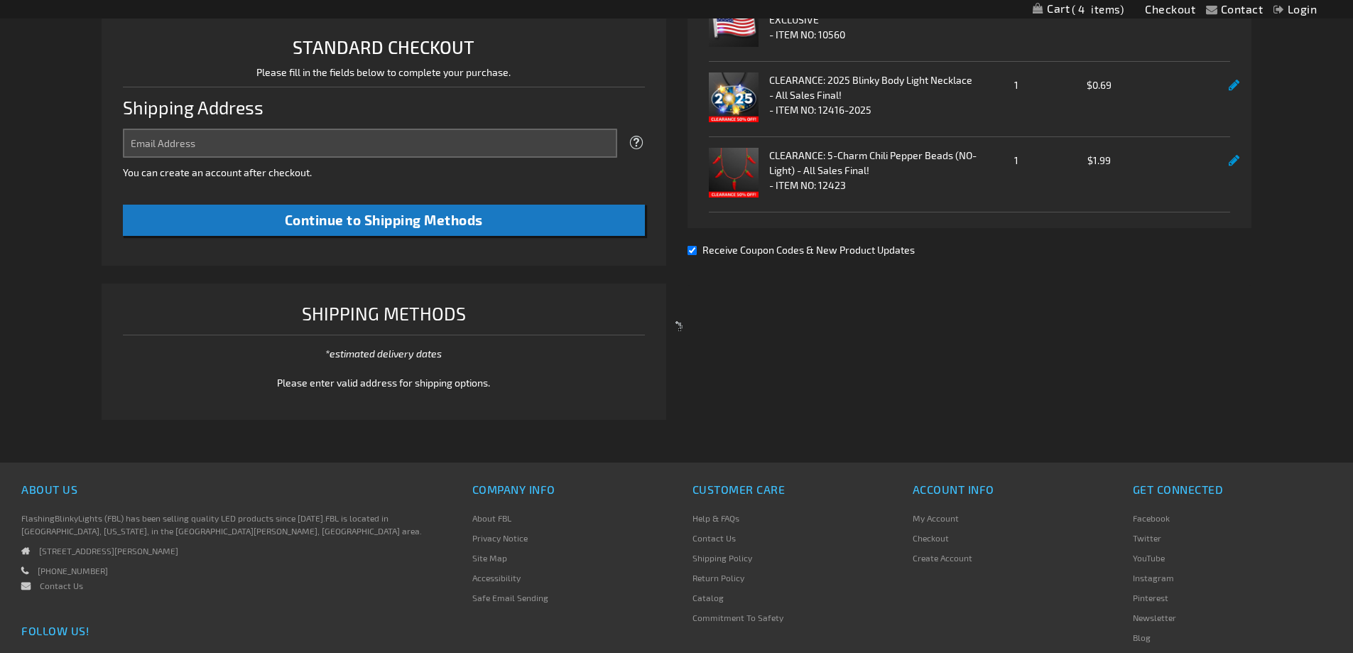
scroll to position [366, 0]
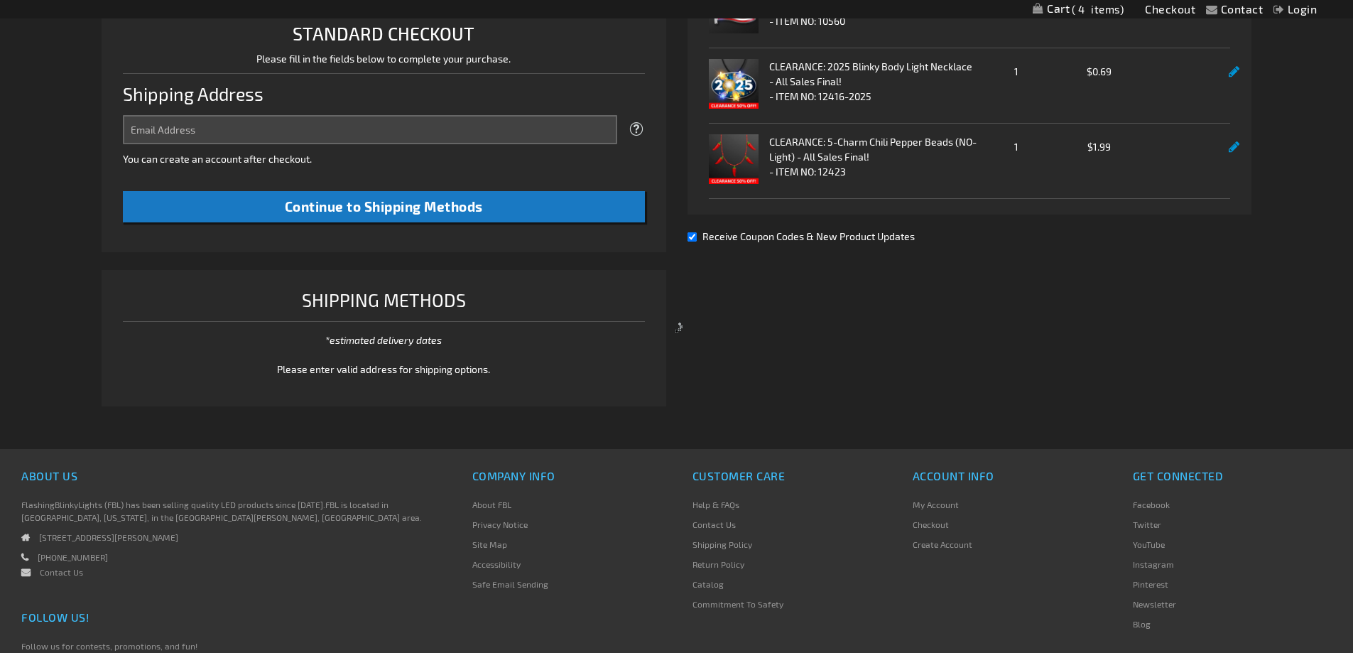
select select "US"
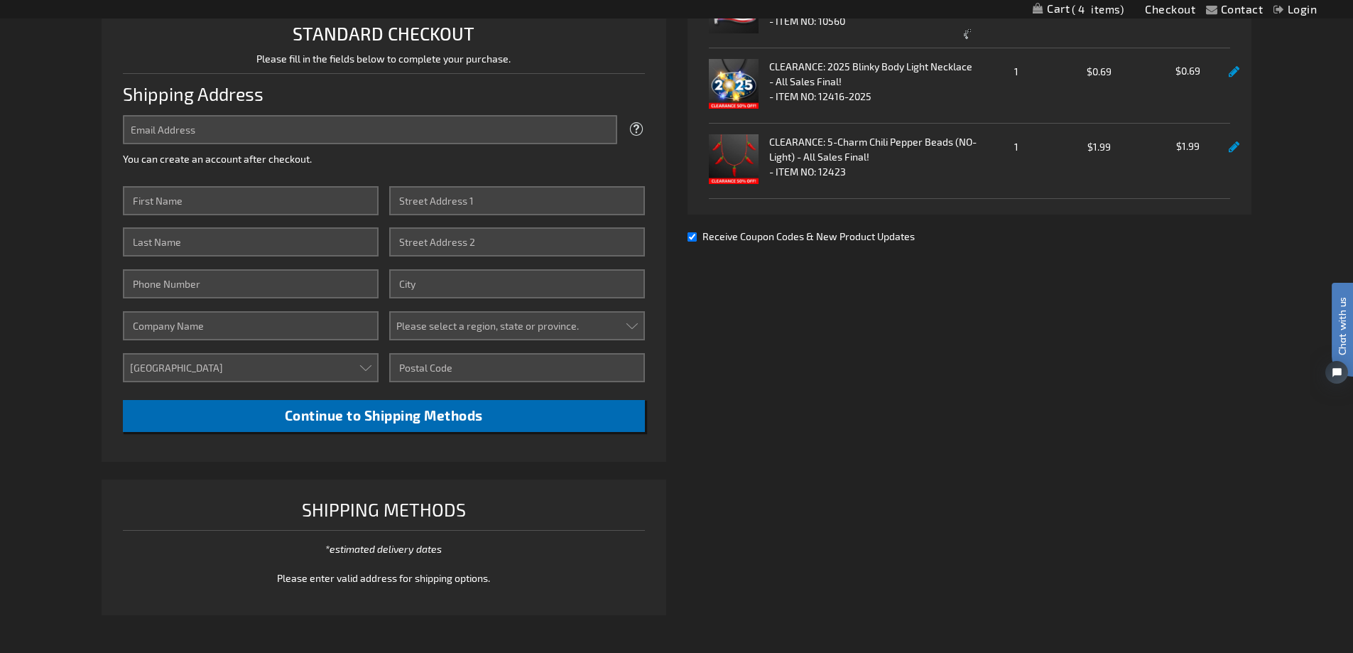
scroll to position [0, 0]
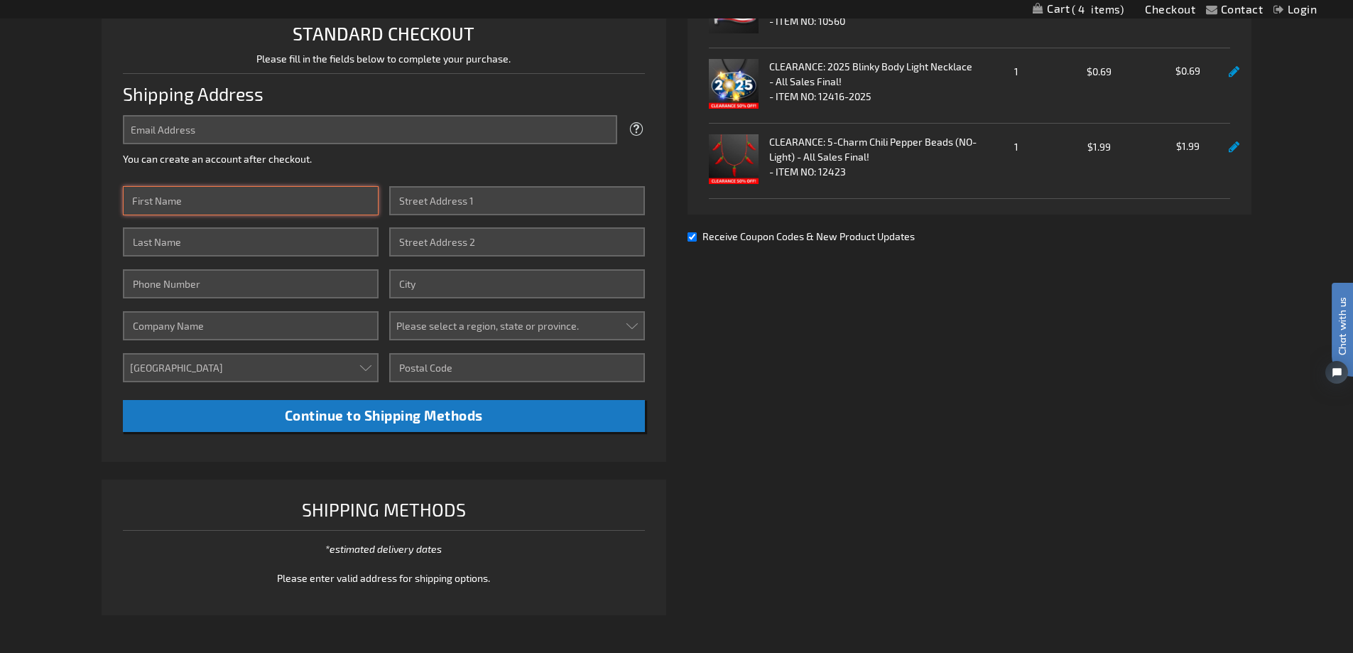
click at [173, 191] on input "First Name" at bounding box center [251, 200] width 256 height 29
type input "lewis"
type input "dagresto"
type input "2394717371"
type input "sparky"
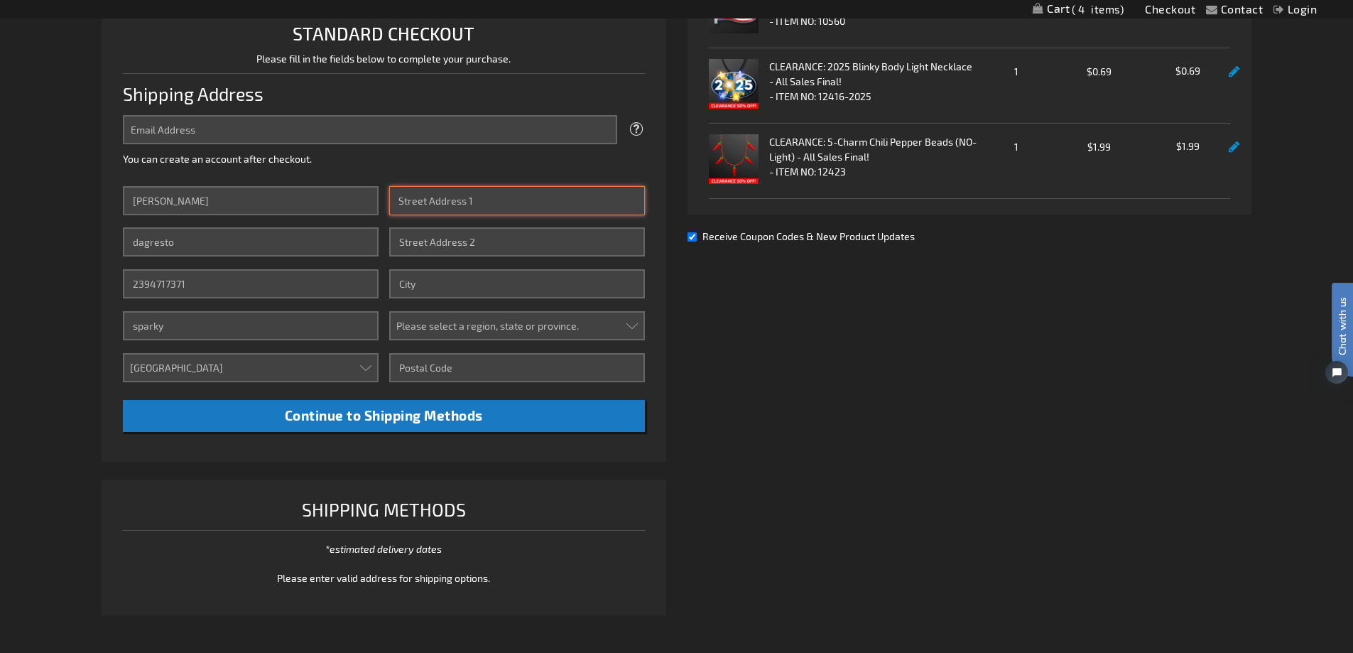
type input "3419 sw27th ave"
type input "cape coral"
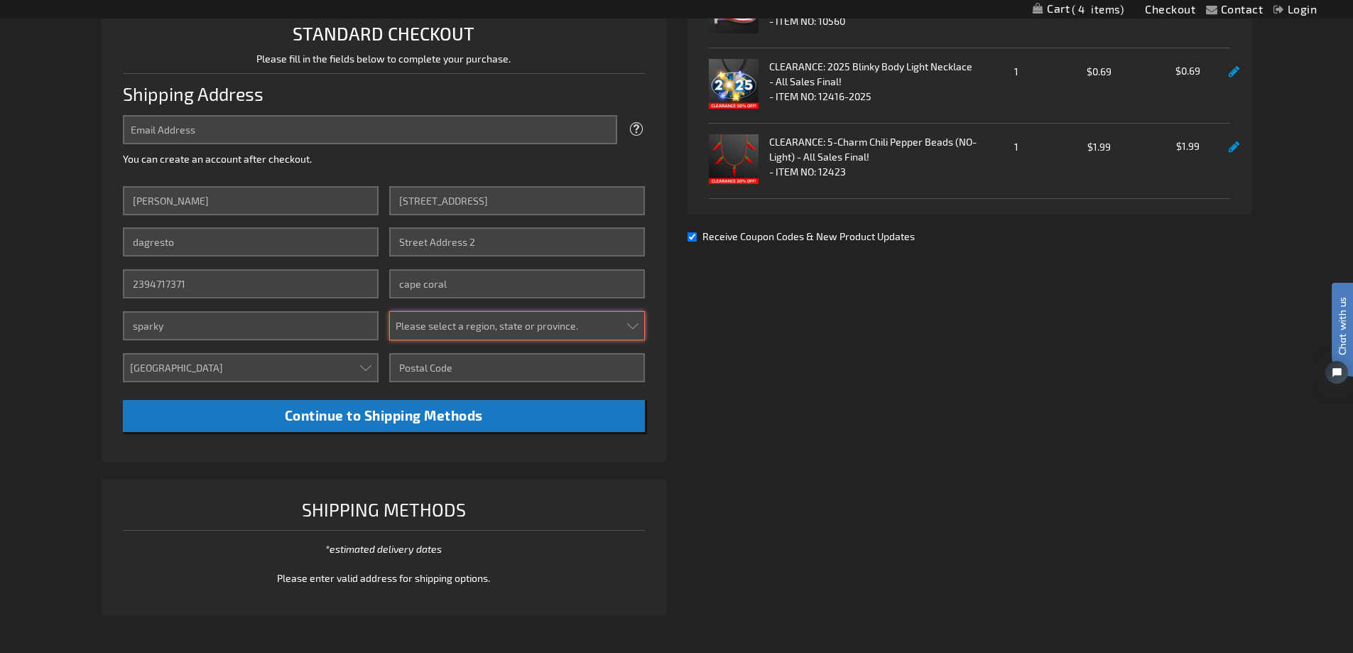
select select "18"
type input "33914"
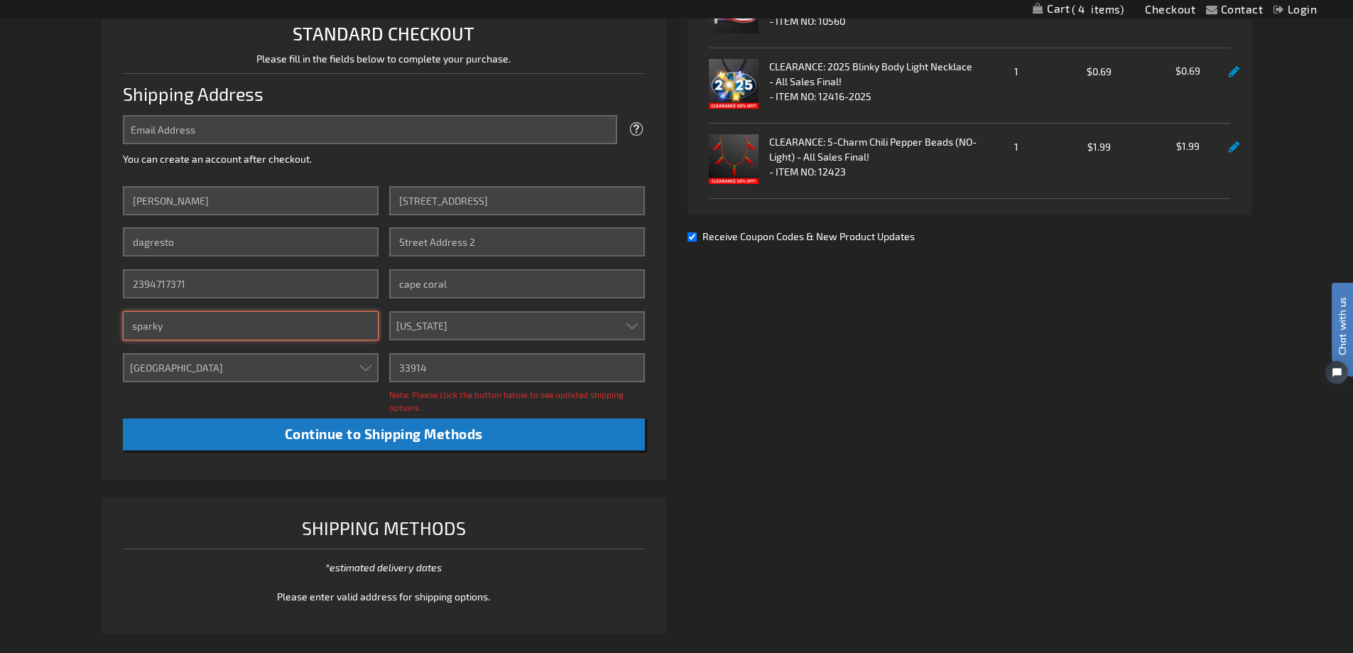
drag, startPoint x: 199, startPoint y: 332, endPoint x: 118, endPoint y: 334, distance: 81.0
click at [118, 334] on li "STANDARD CHECKOUT Please fill in the fields below to complete your purchase. Sh…" at bounding box center [384, 240] width 565 height 480
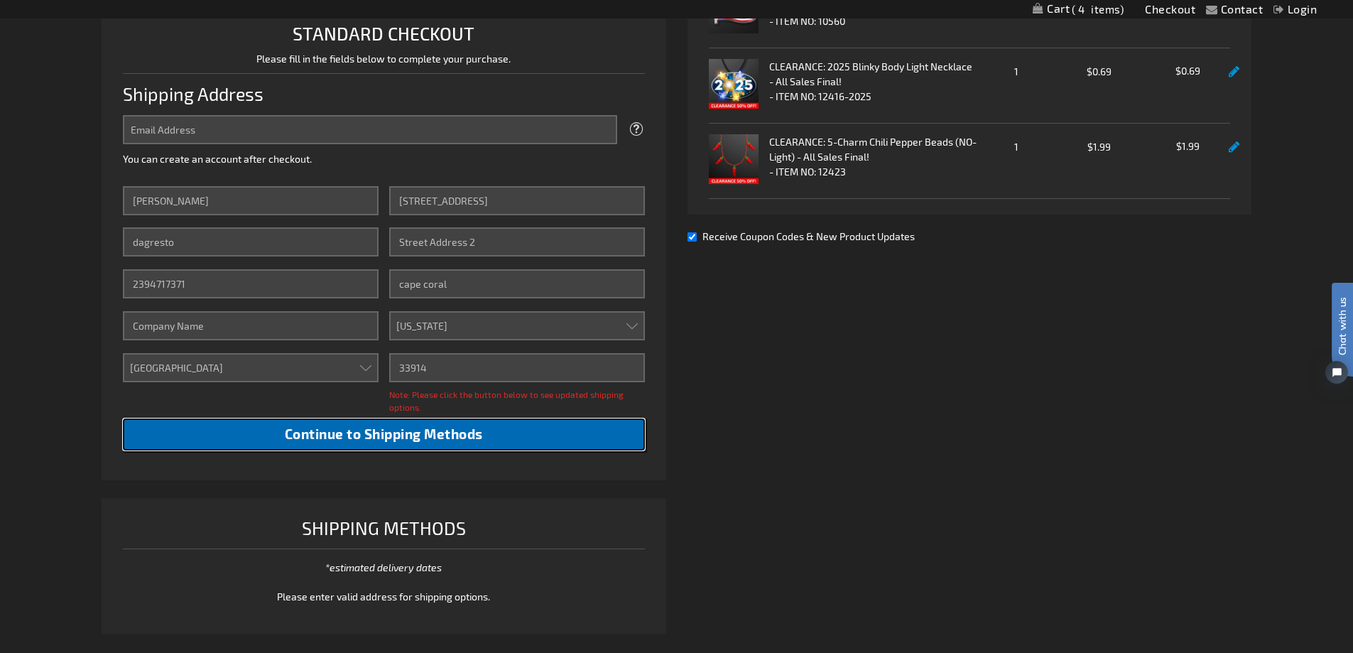
click at [321, 428] on span "Continue to Shipping Methods" at bounding box center [384, 434] width 198 height 16
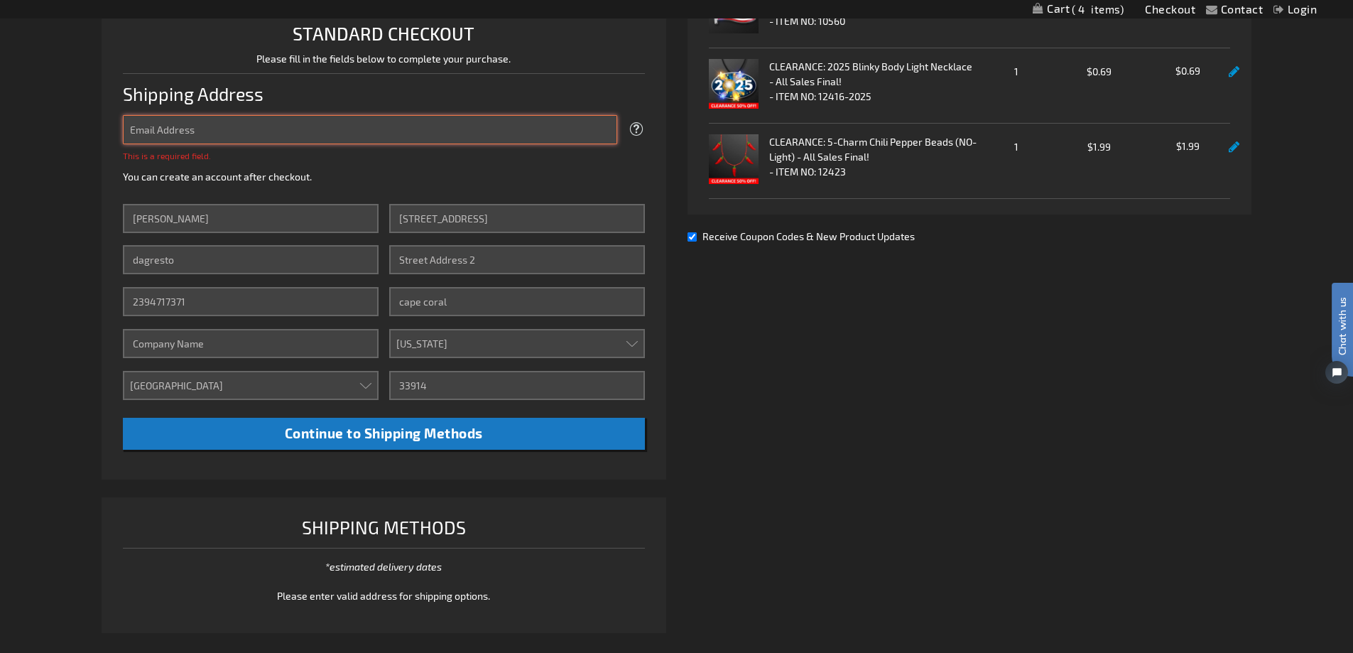
click at [148, 118] on input "Email Address" at bounding box center [370, 129] width 494 height 29
type input "[EMAIL_ADDRESS][DOMAIN_NAME]"
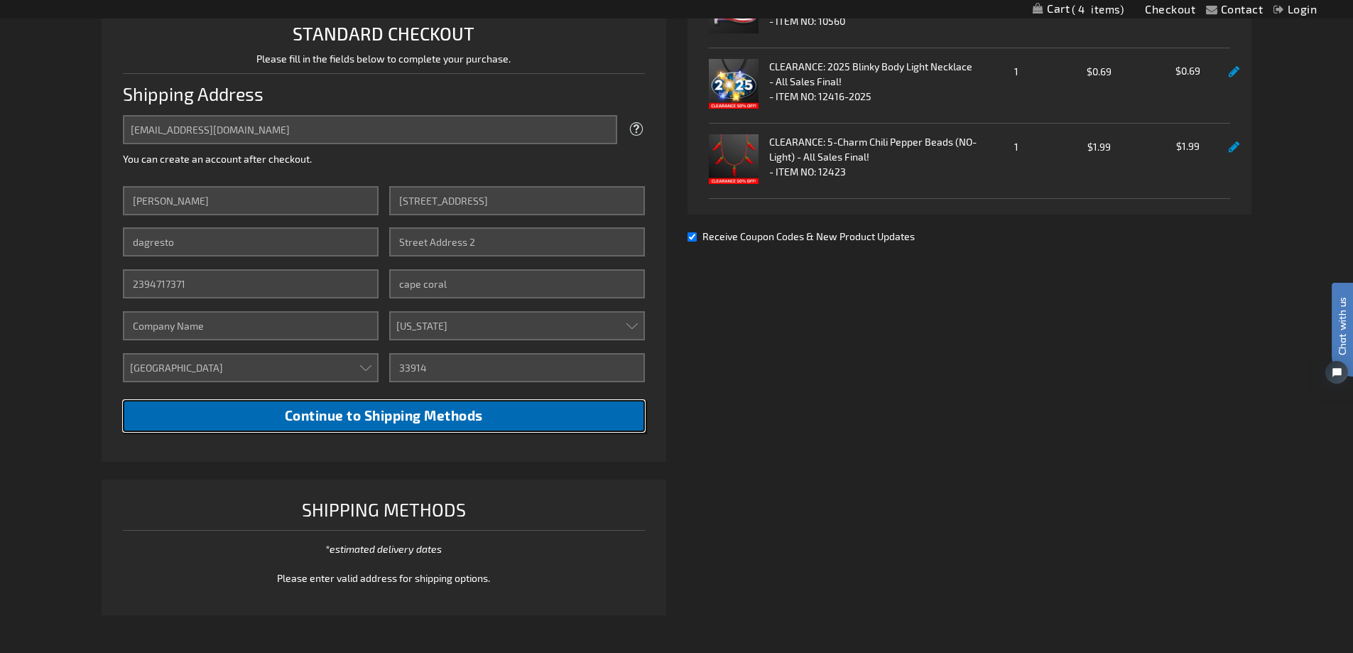
click at [339, 412] on span "Continue to Shipping Methods" at bounding box center [384, 415] width 198 height 16
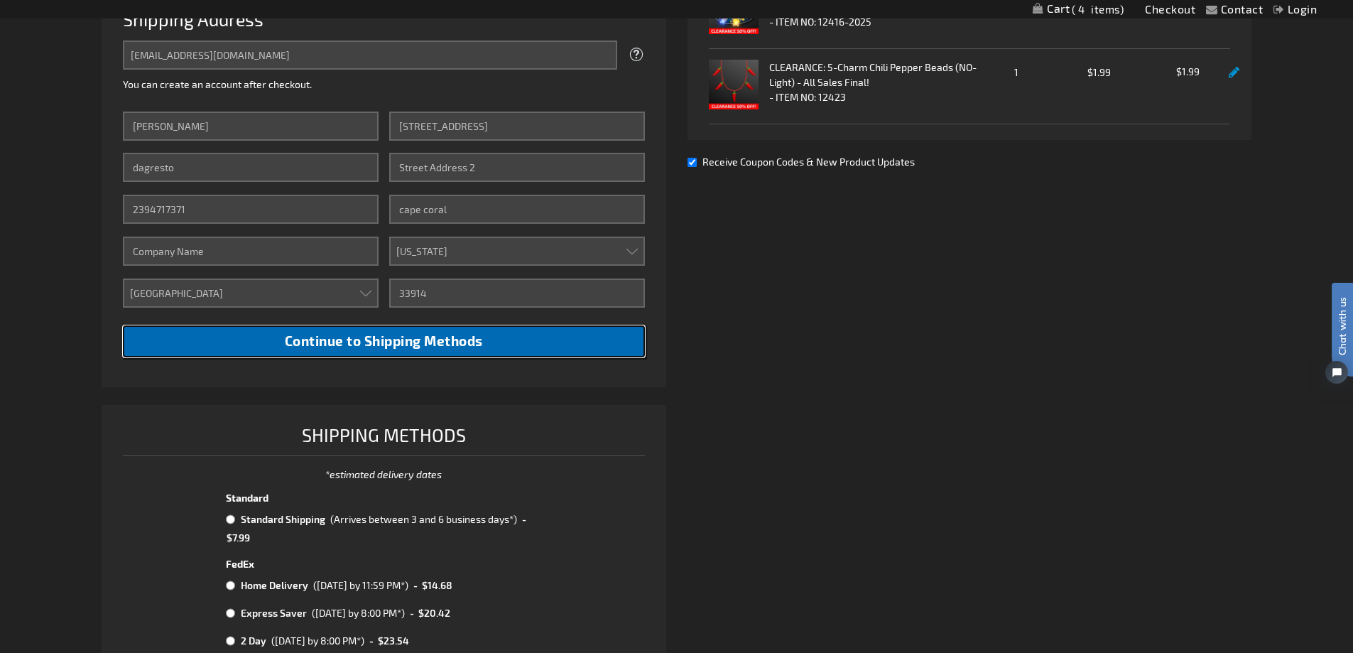
scroll to position [508, 0]
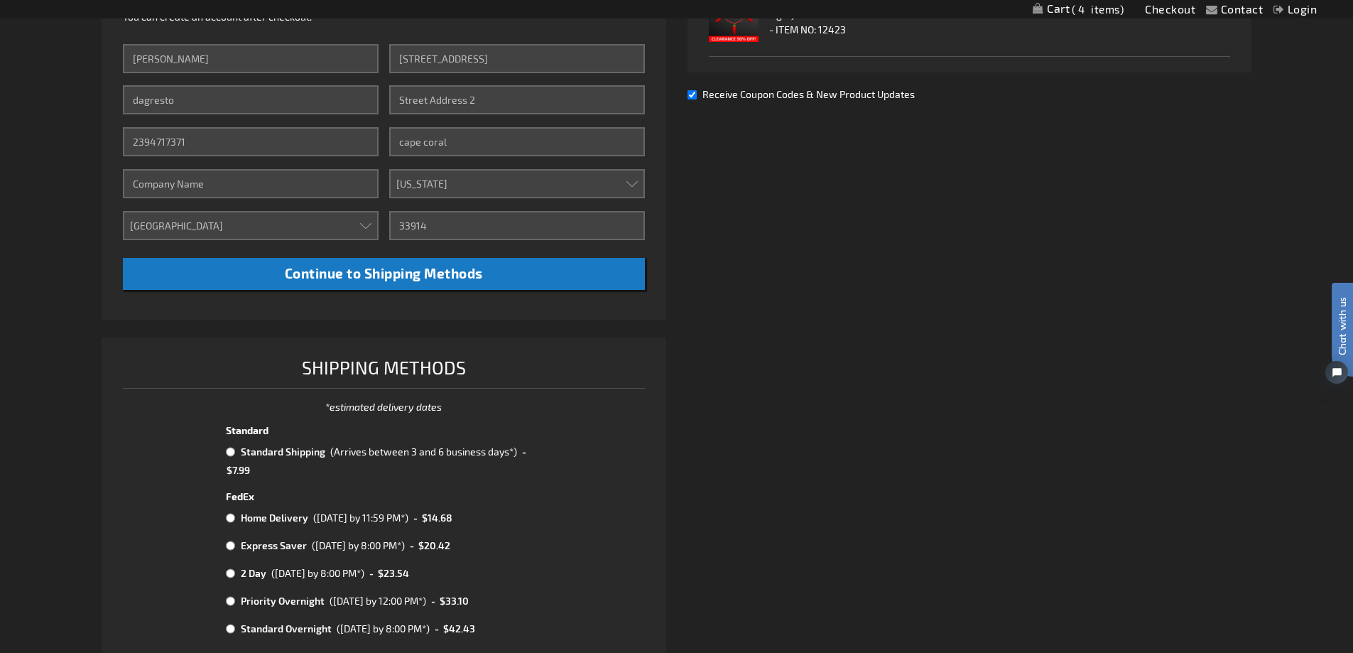
click at [227, 450] on input "radio" at bounding box center [230, 451] width 9 height 11
radio input "true"
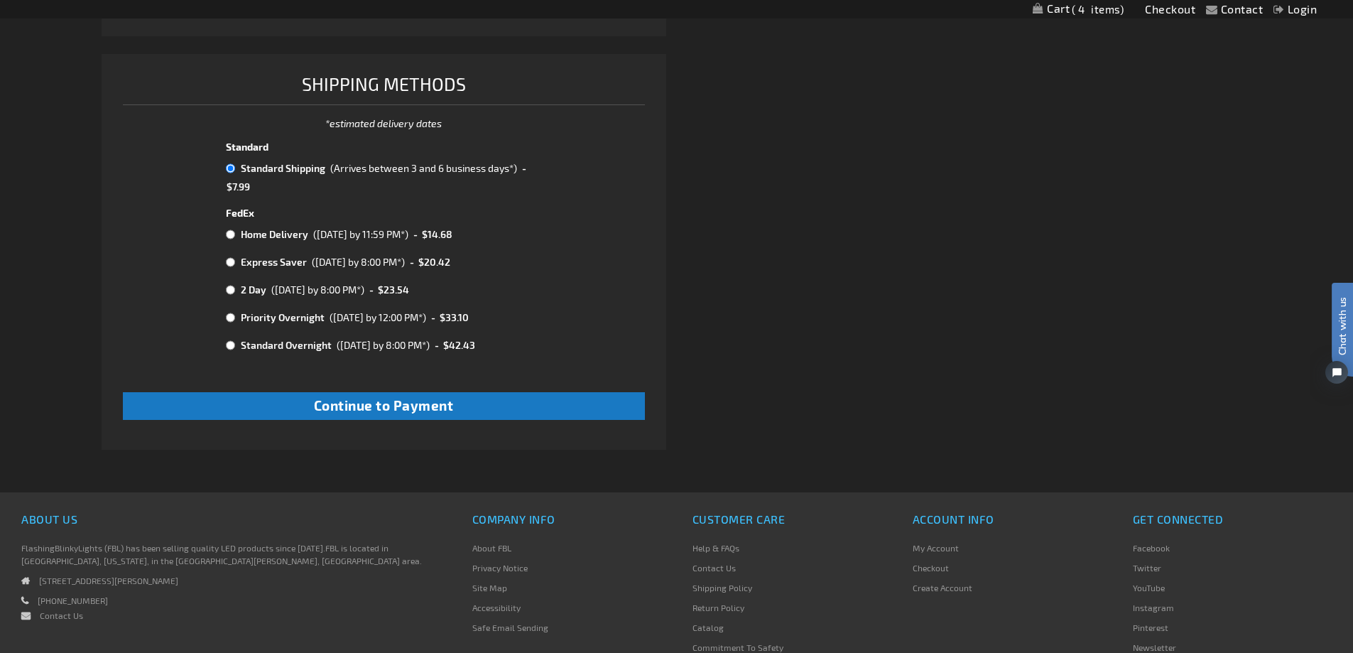
scroll to position [792, 0]
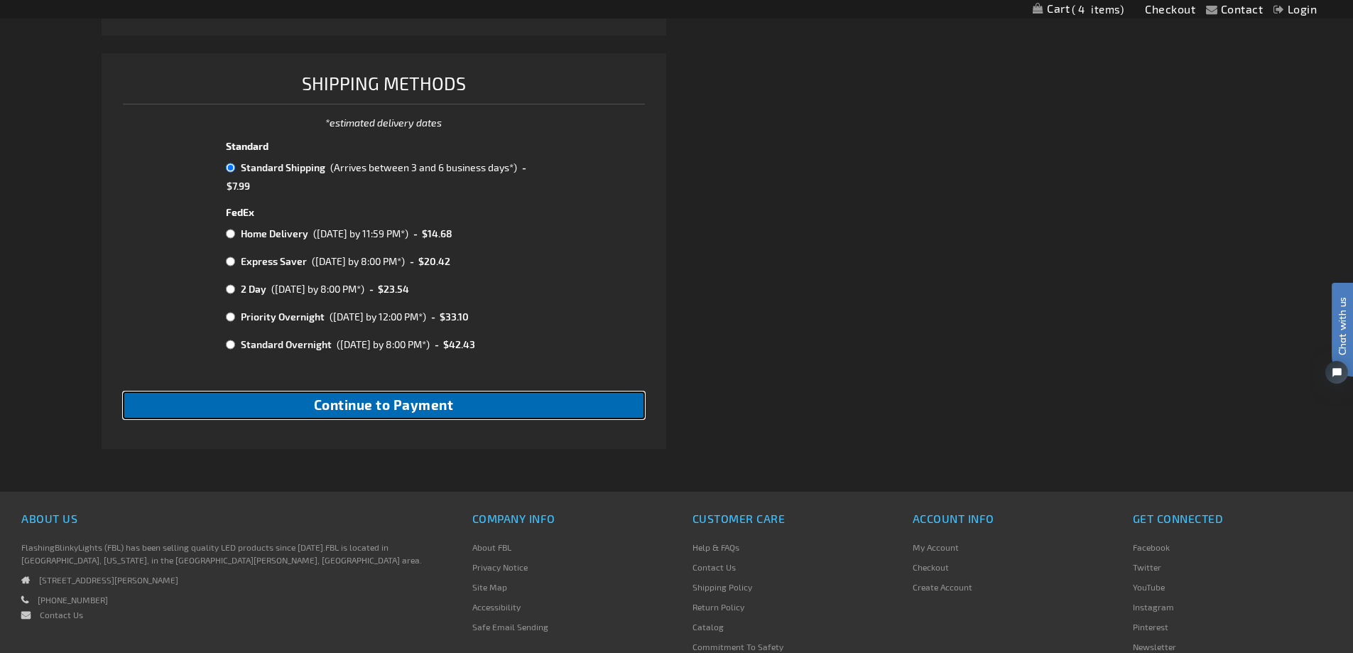
click at [423, 404] on span "Continue to Payment" at bounding box center [384, 404] width 140 height 16
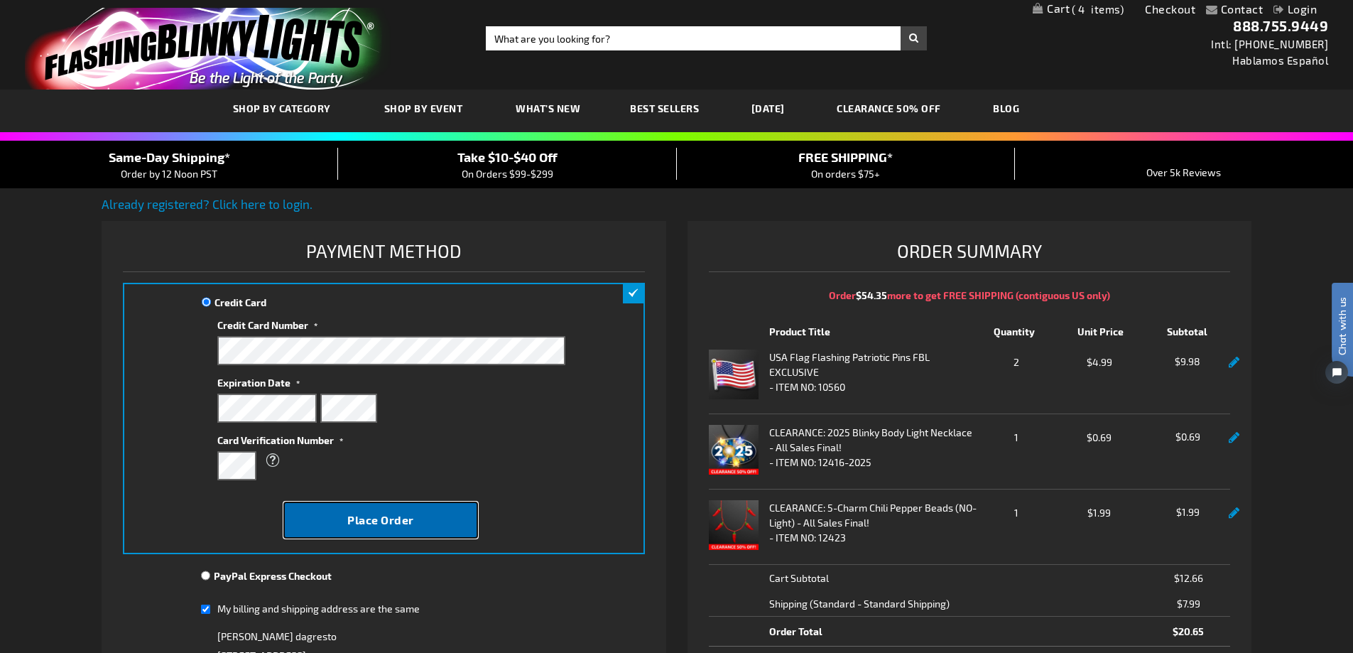
click at [358, 515] on span "Place Order" at bounding box center [380, 519] width 67 height 13
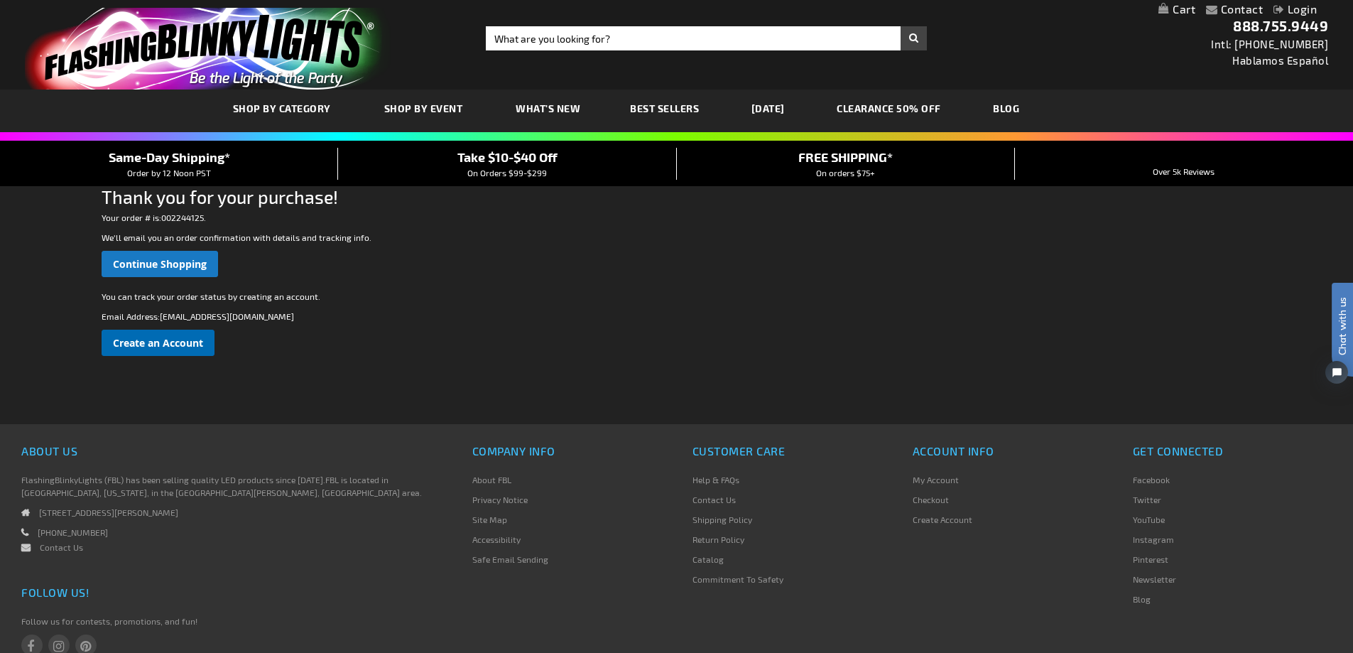
click at [191, 342] on span "Create an Account" at bounding box center [158, 342] width 90 height 13
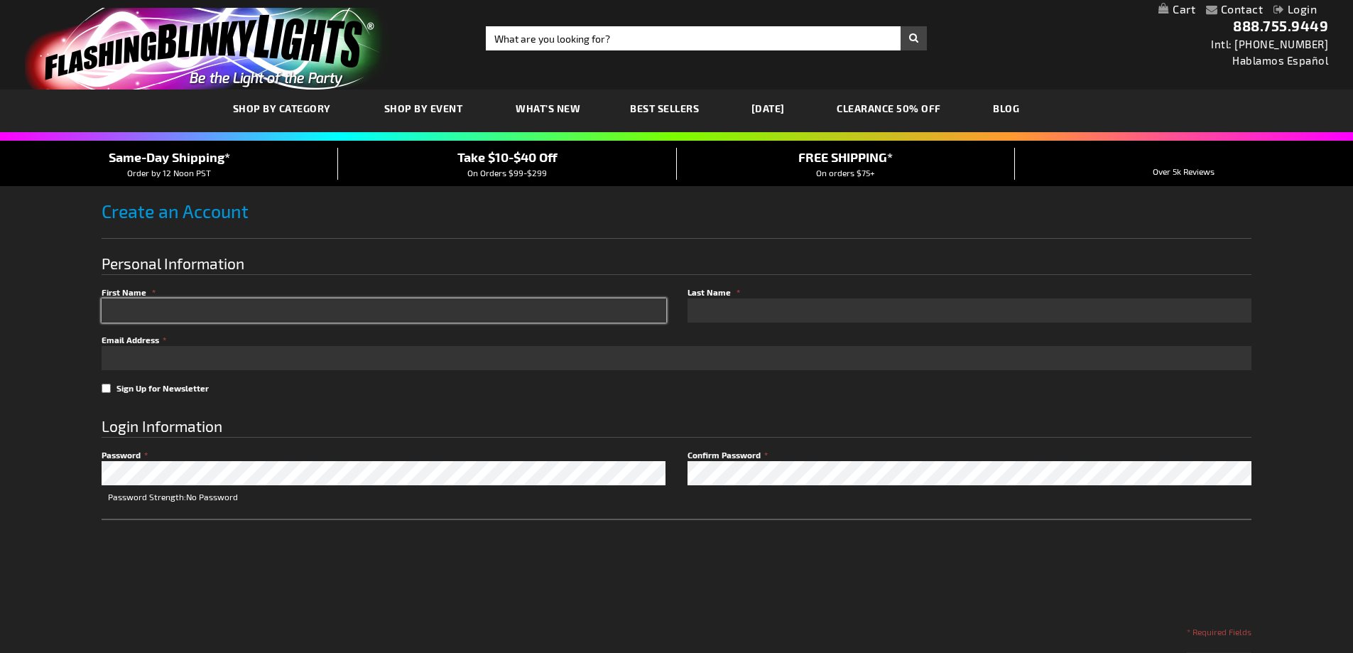
click at [188, 309] on input "First Name" at bounding box center [384, 310] width 565 height 24
type input "lewis"
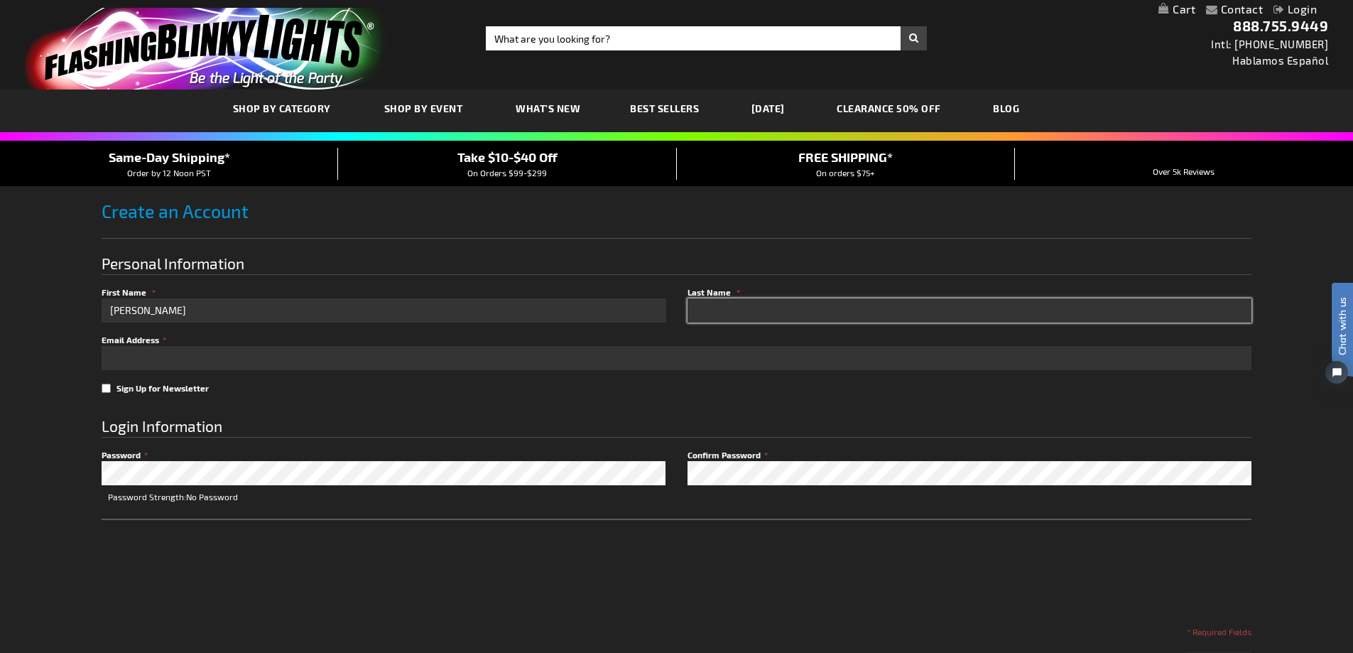
type input "dagresto"
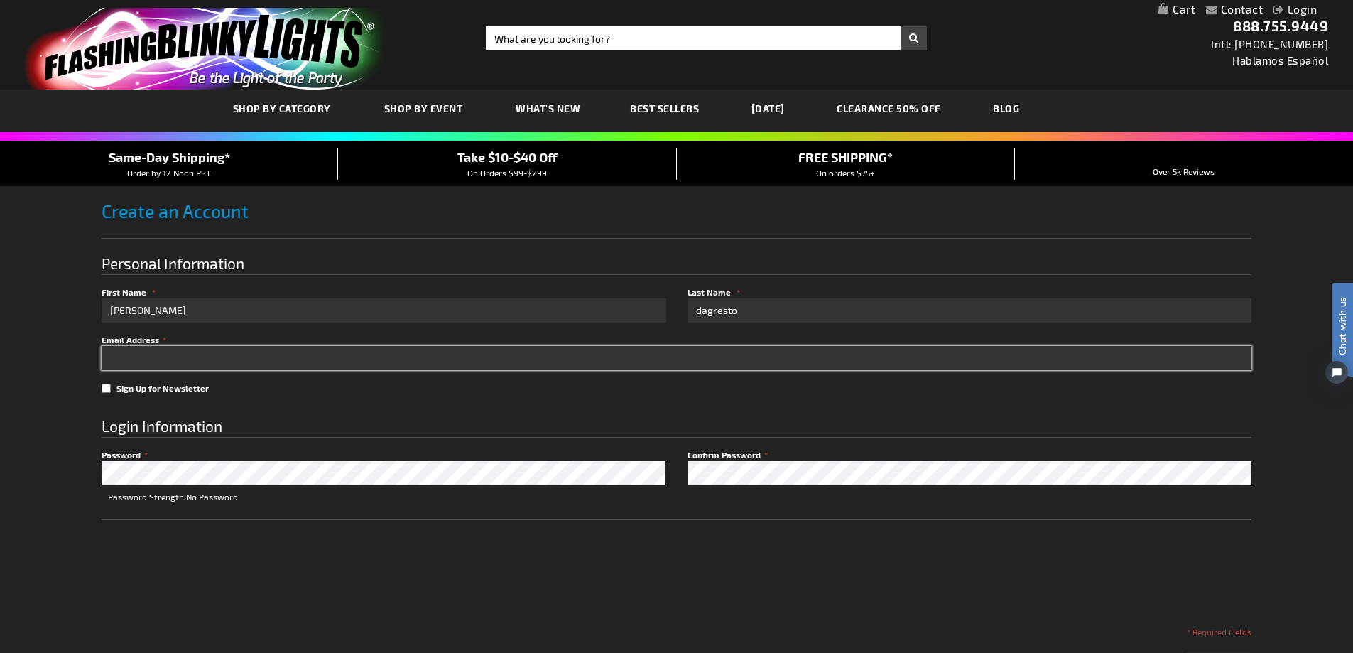
type input "dagresto@comcast.net"
